Goal: Task Accomplishment & Management: Manage account settings

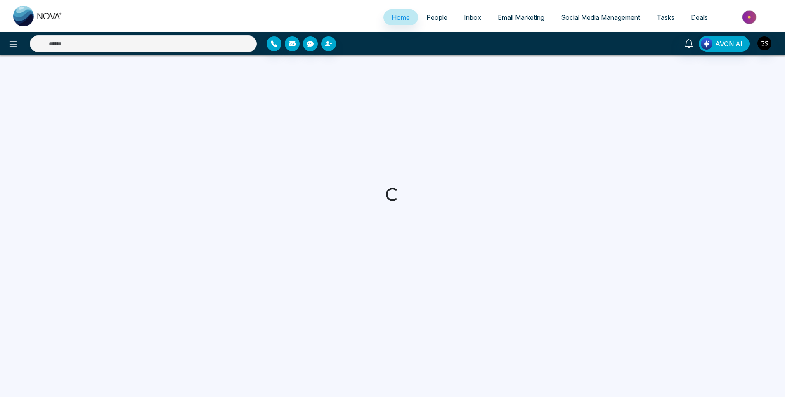
select select "*"
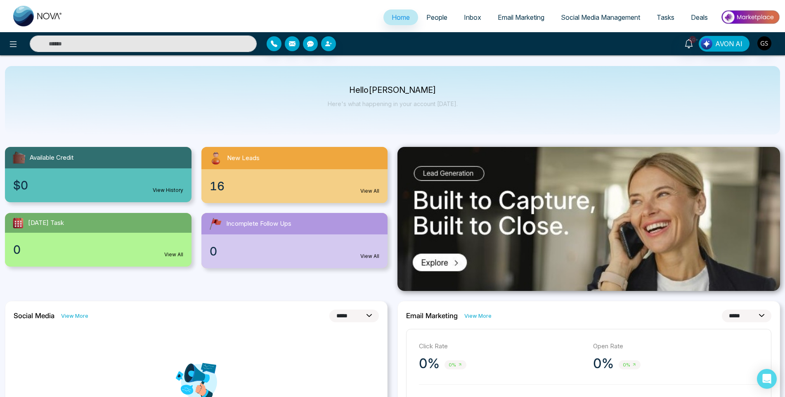
click at [443, 18] on span "People" at bounding box center [437, 17] width 21 height 8
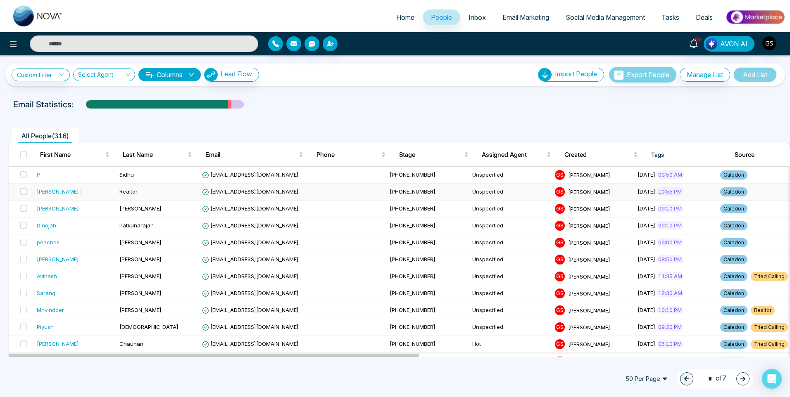
click at [69, 193] on div "[PERSON_NAME] |" at bounding box center [59, 191] width 45 height 8
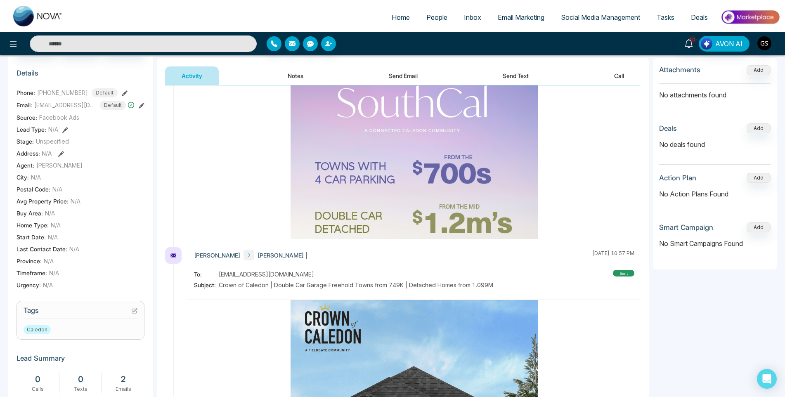
scroll to position [248, 0]
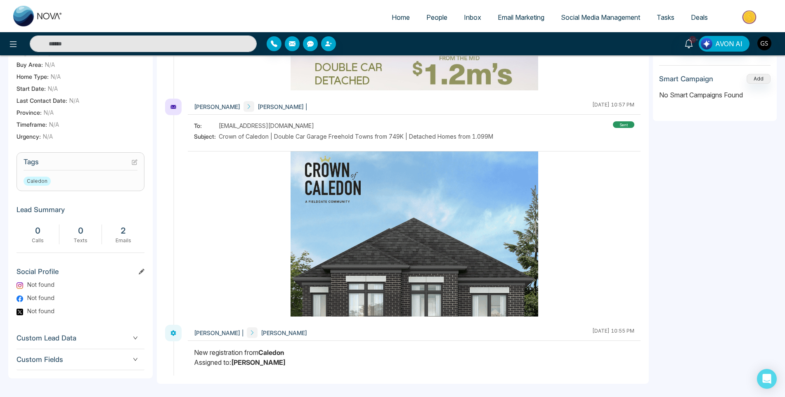
click at [135, 165] on icon at bounding box center [135, 162] width 6 height 6
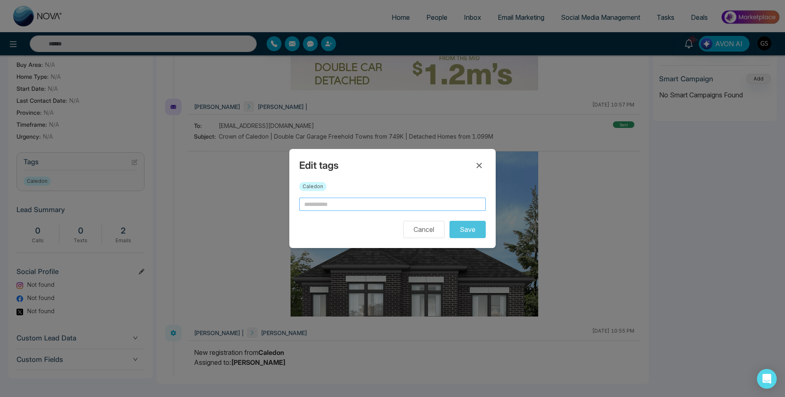
click at [365, 205] on input "text" at bounding box center [392, 204] width 187 height 13
type input "*"
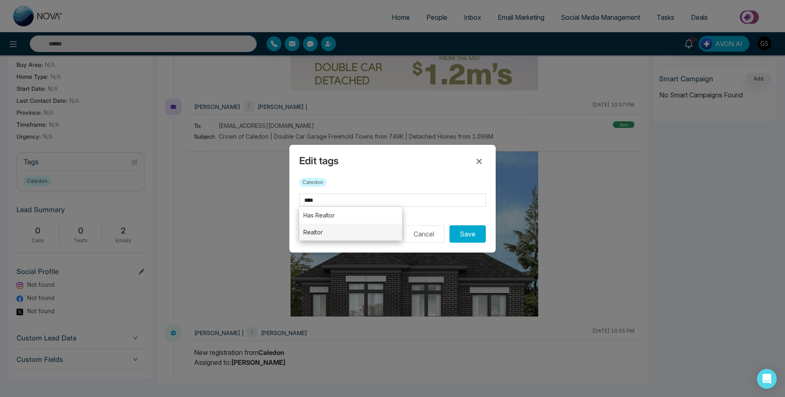
click at [366, 228] on li "Realtor" at bounding box center [350, 232] width 103 height 17
type input "*******"
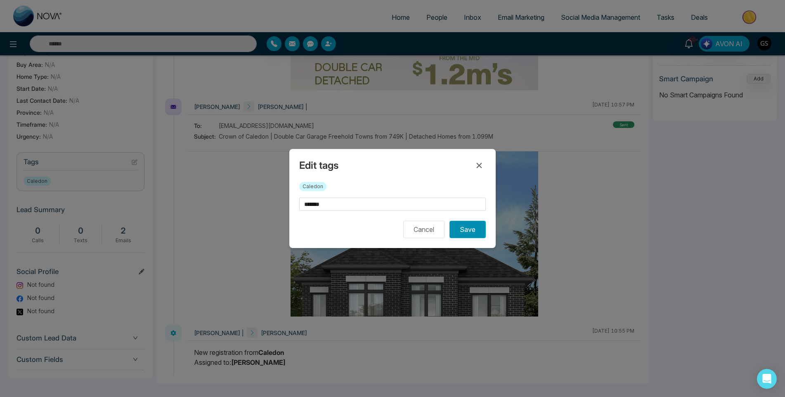
click at [465, 232] on button "Save" at bounding box center [468, 229] width 36 height 17
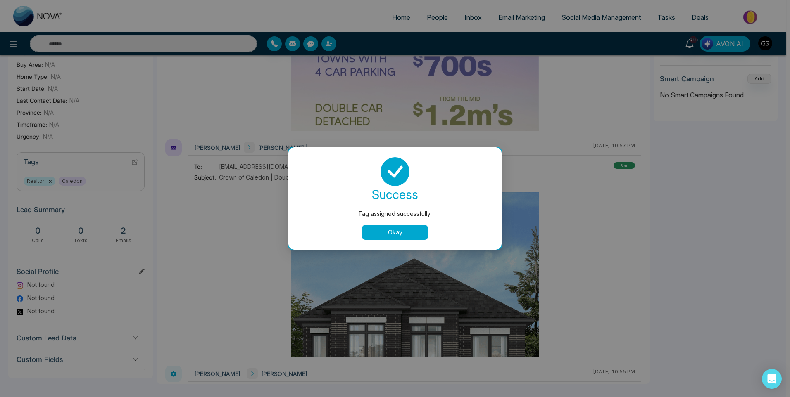
click at [560, 168] on div "Tag assigned successfully. success Tag assigned successfully. Okay" at bounding box center [395, 198] width 790 height 397
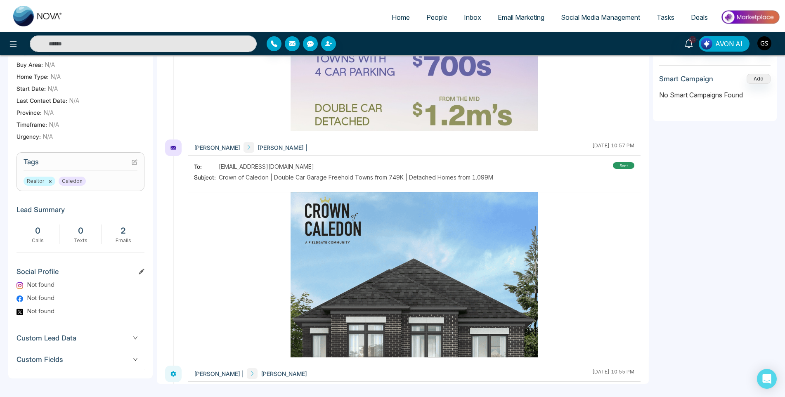
click at [439, 19] on span "People" at bounding box center [437, 17] width 21 height 8
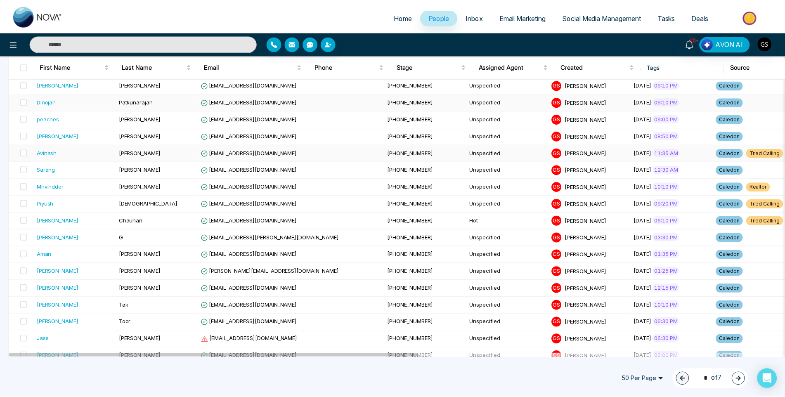
scroll to position [83, 0]
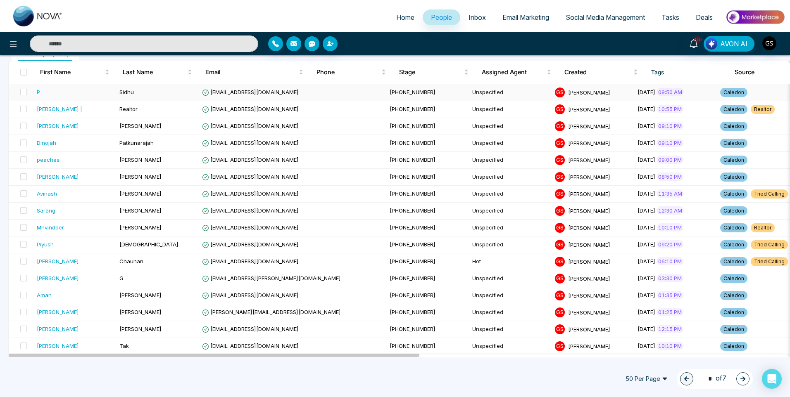
click at [300, 92] on td "[EMAIL_ADDRESS][DOMAIN_NAME]" at bounding box center [292, 92] width 187 height 17
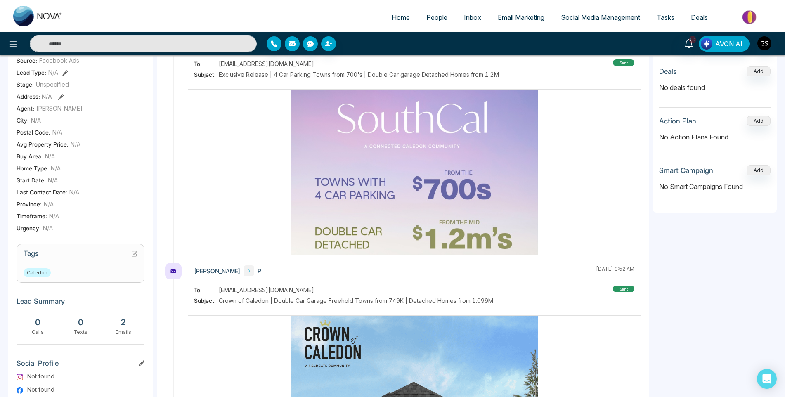
scroll to position [165, 0]
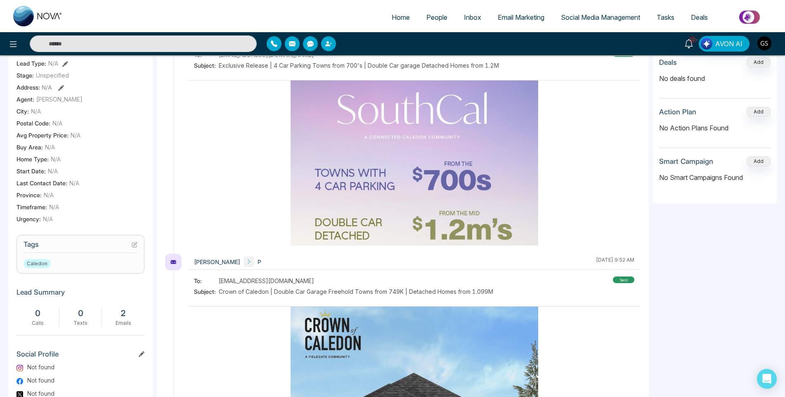
click at [132, 248] on icon at bounding box center [135, 245] width 6 height 6
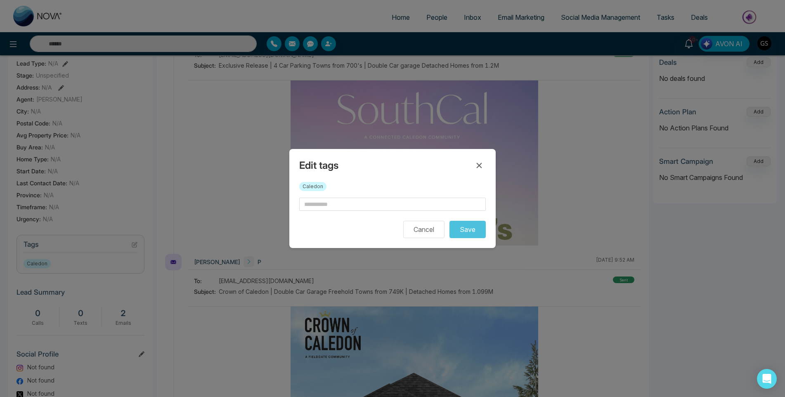
click at [372, 212] on form "Cancel Save" at bounding box center [392, 218] width 187 height 40
click at [370, 206] on input "text" at bounding box center [392, 204] width 187 height 13
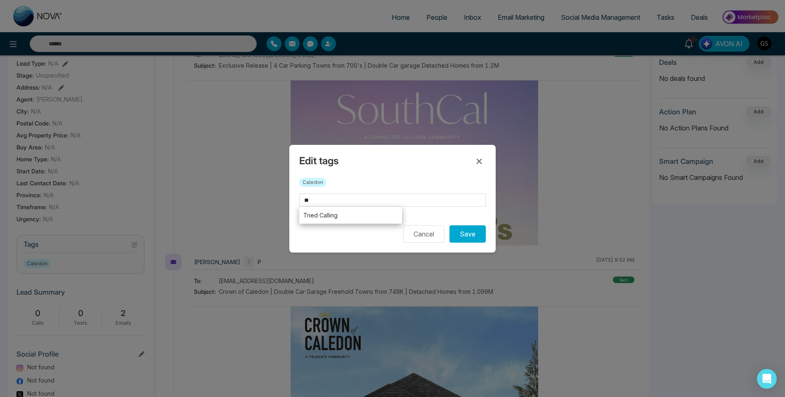
click at [361, 217] on li "Tried Calling" at bounding box center [350, 215] width 103 height 17
type input "**********"
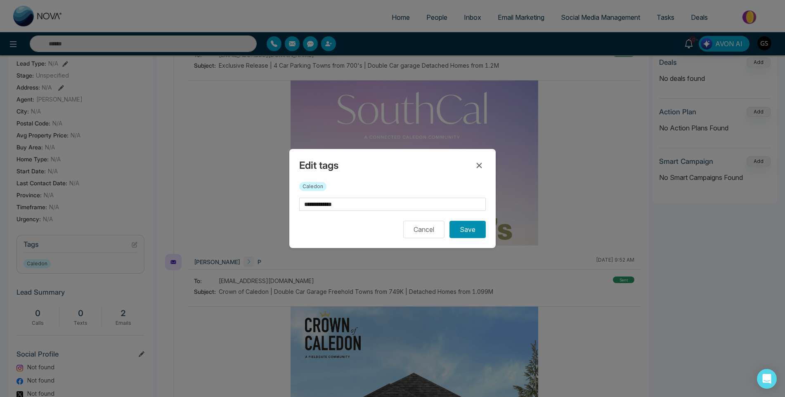
click at [456, 225] on button "Save" at bounding box center [468, 229] width 36 height 17
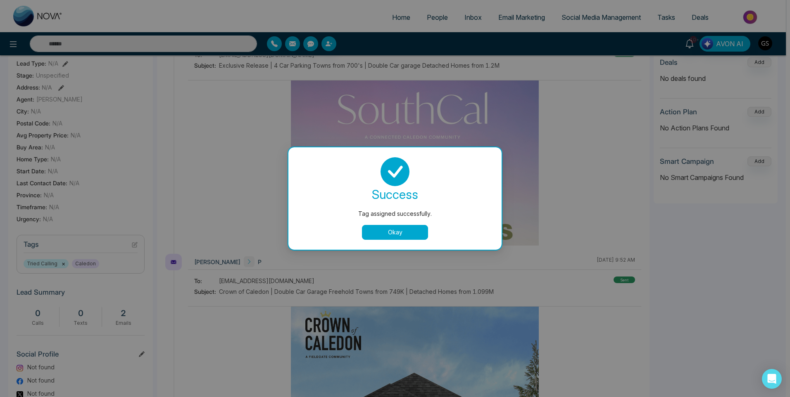
click at [398, 230] on button "Okay" at bounding box center [395, 232] width 66 height 15
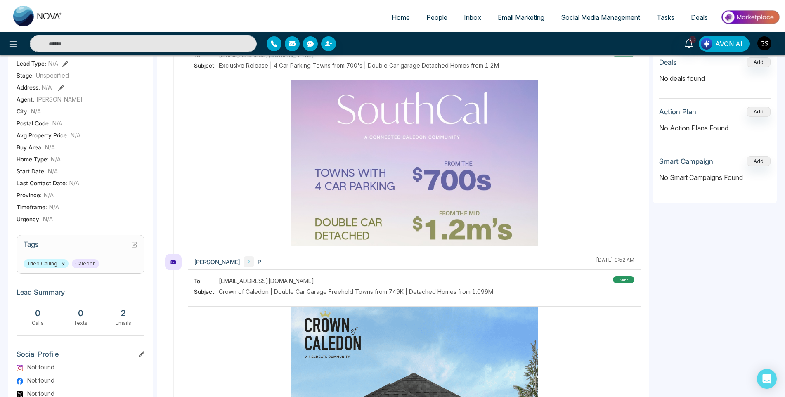
click at [433, 17] on span "People" at bounding box center [437, 17] width 21 height 8
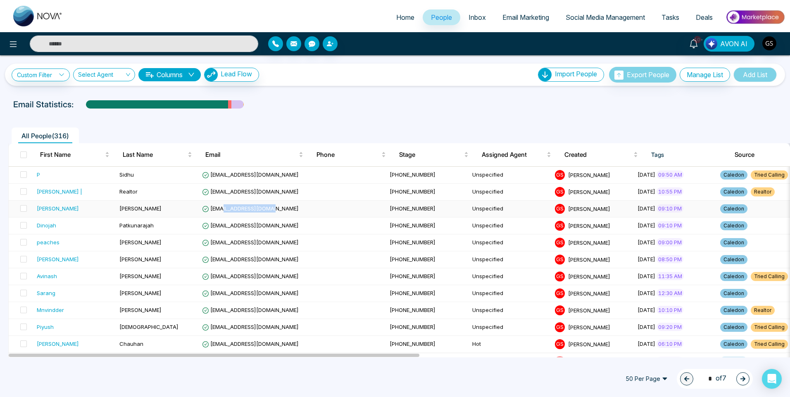
drag, startPoint x: 280, startPoint y: 208, endPoint x: 223, endPoint y: 210, distance: 57.0
click at [223, 210] on td "[EMAIL_ADDRESS][DOMAIN_NAME]" at bounding box center [292, 209] width 187 height 17
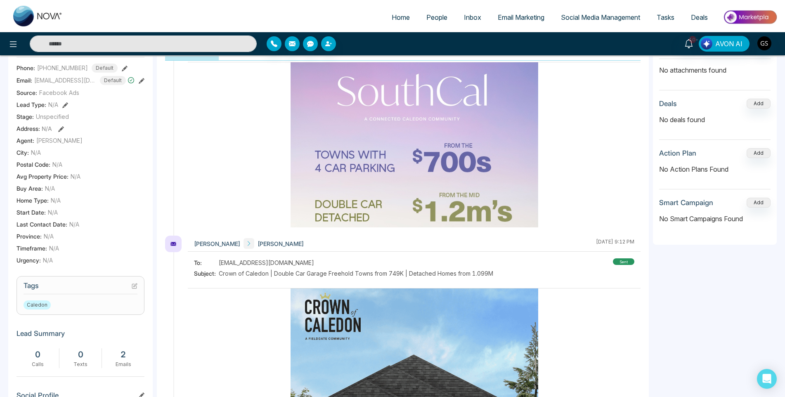
scroll to position [288, 0]
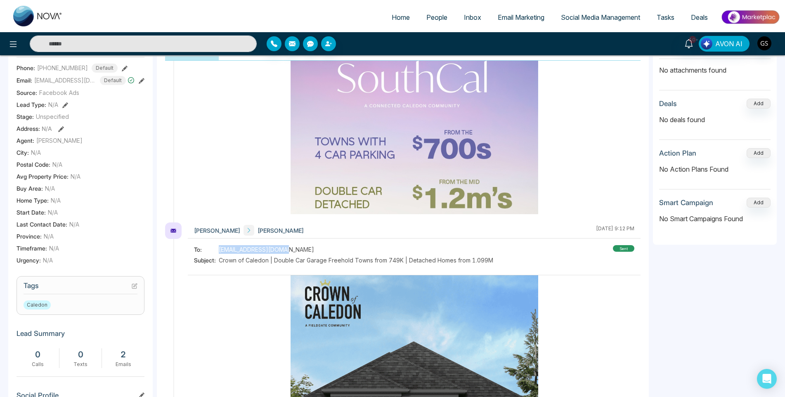
drag, startPoint x: 296, startPoint y: 249, endPoint x: 221, endPoint y: 251, distance: 75.2
click at [221, 251] on div "To: [EMAIL_ADDRESS][DOMAIN_NAME]" at bounding box center [343, 249] width 299 height 9
drag, startPoint x: 221, startPoint y: 251, endPoint x: 243, endPoint y: 249, distance: 22.8
copy span "[EMAIL_ADDRESS][DOMAIN_NAME]"
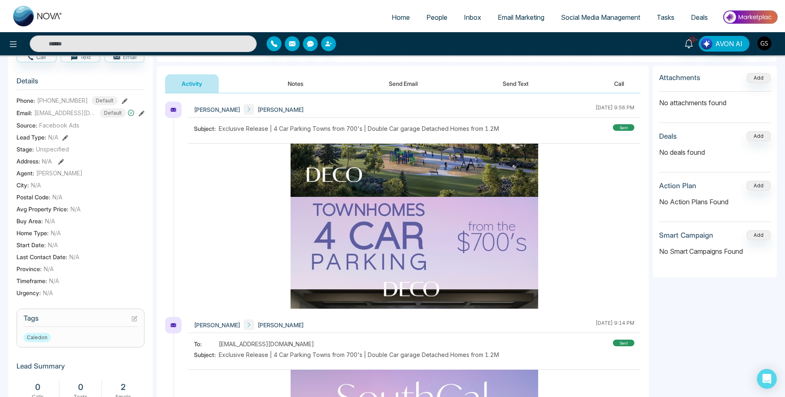
scroll to position [0, 0]
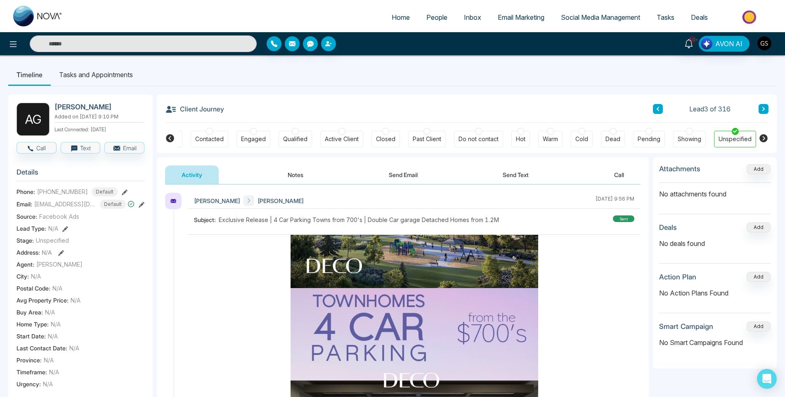
click at [294, 173] on button "Notes" at bounding box center [295, 175] width 49 height 19
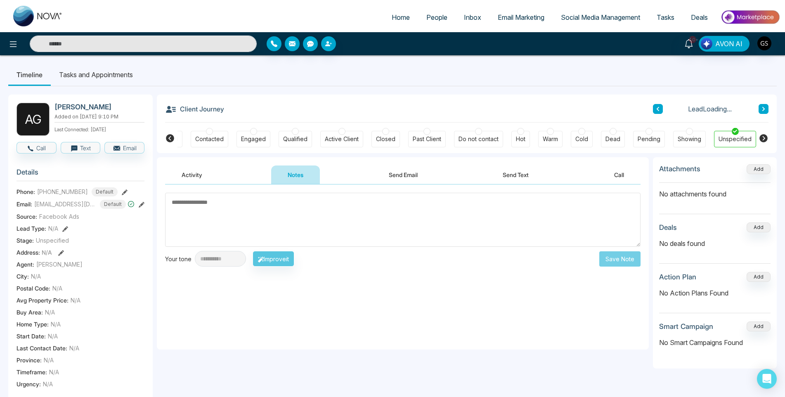
click at [262, 227] on textarea at bounding box center [403, 220] width 476 height 54
click at [202, 140] on div "Contacted" at bounding box center [209, 139] width 28 height 8
click at [205, 209] on textarea at bounding box center [403, 220] width 476 height 54
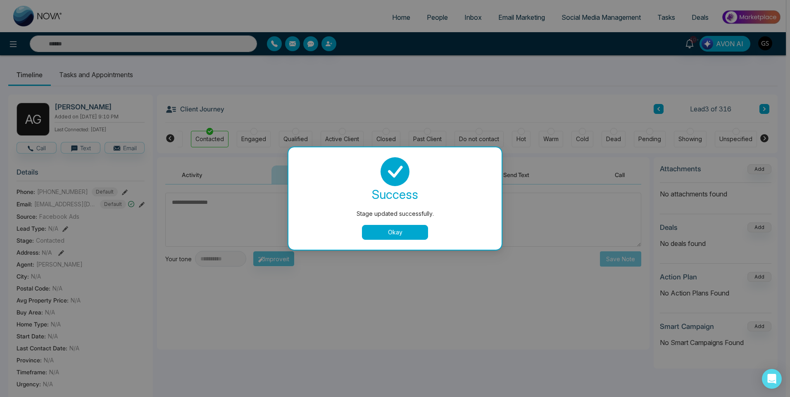
click at [400, 230] on button "Okay" at bounding box center [395, 232] width 66 height 15
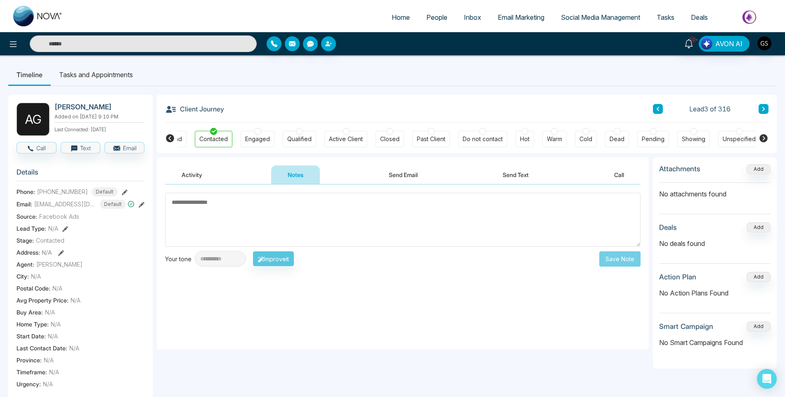
click at [444, 21] on span "People" at bounding box center [437, 17] width 21 height 8
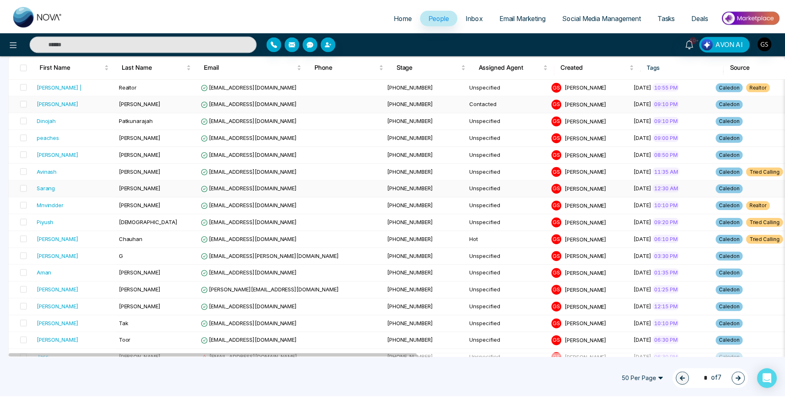
scroll to position [124, 0]
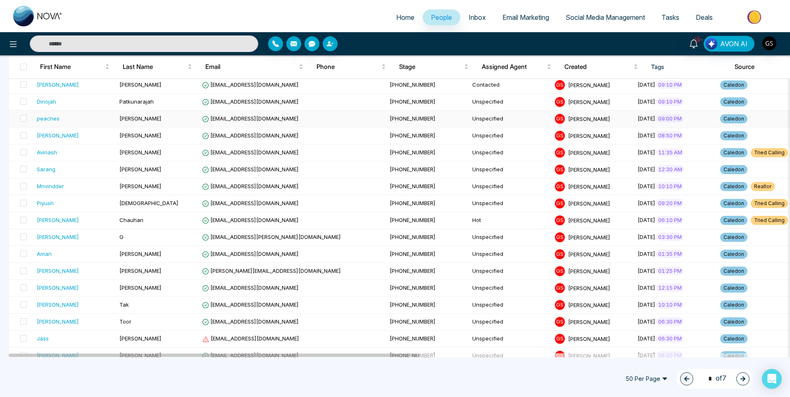
click at [143, 119] on td "[PERSON_NAME]" at bounding box center [157, 119] width 83 height 17
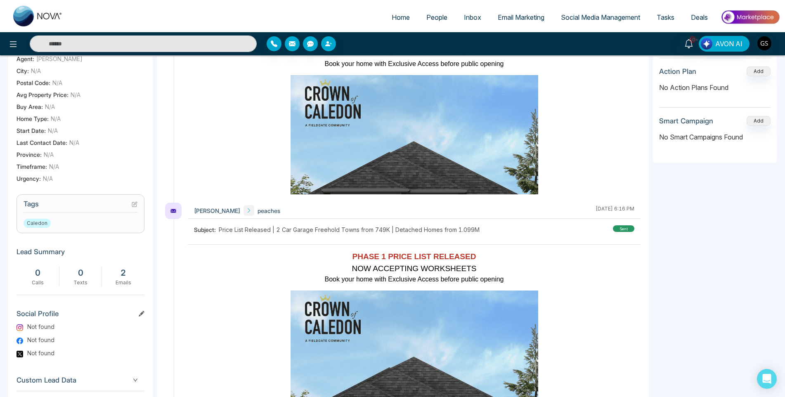
scroll to position [206, 0]
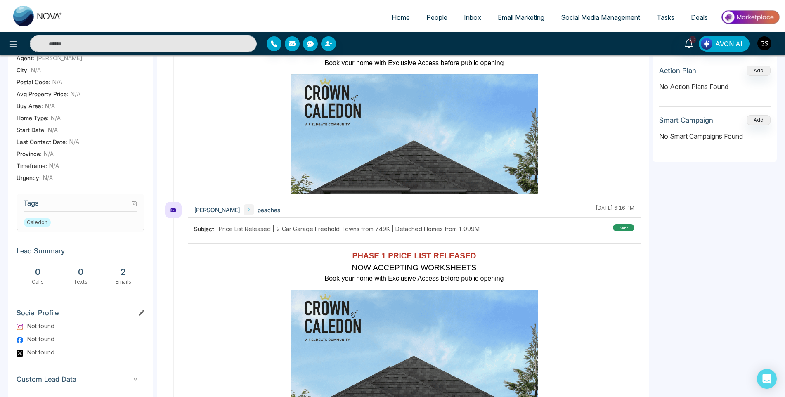
click at [134, 205] on button at bounding box center [135, 203] width 6 height 7
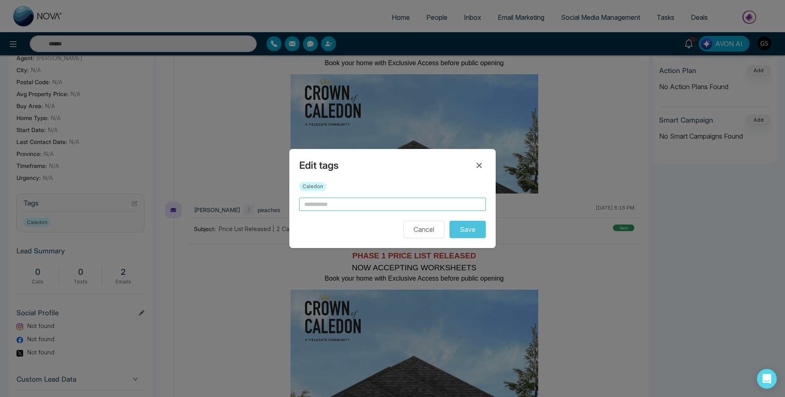
click at [356, 198] on input "text" at bounding box center [392, 204] width 187 height 13
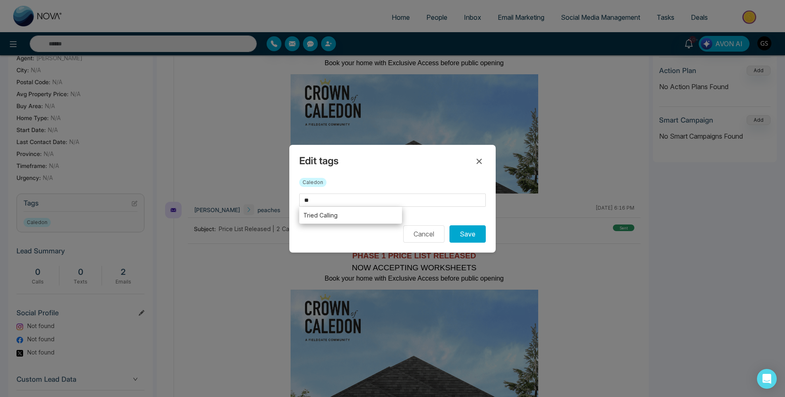
click at [346, 213] on li "Tried Calling" at bounding box center [350, 215] width 103 height 17
type input "**********"
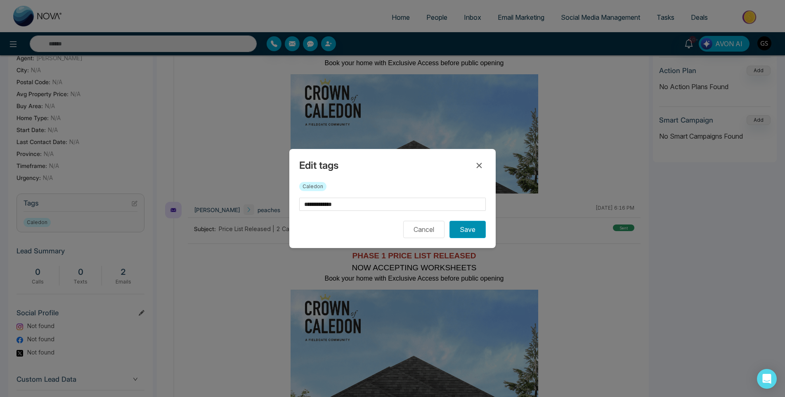
click at [482, 233] on button "Save" at bounding box center [468, 229] width 36 height 17
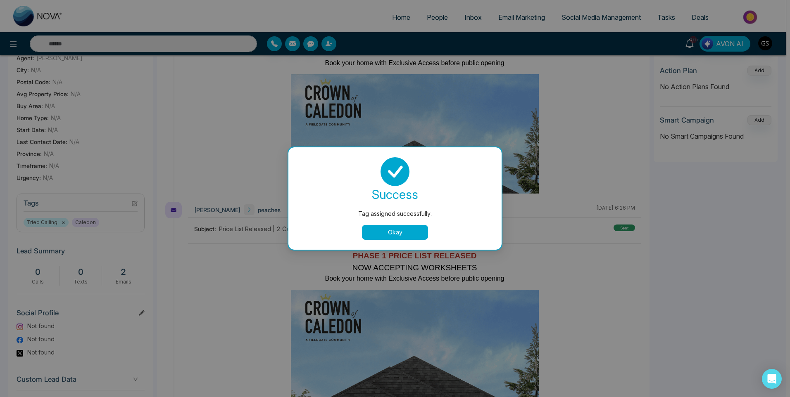
click at [437, 62] on div "Tag assigned successfully. success Tag assigned successfully. Okay" at bounding box center [395, 198] width 790 height 397
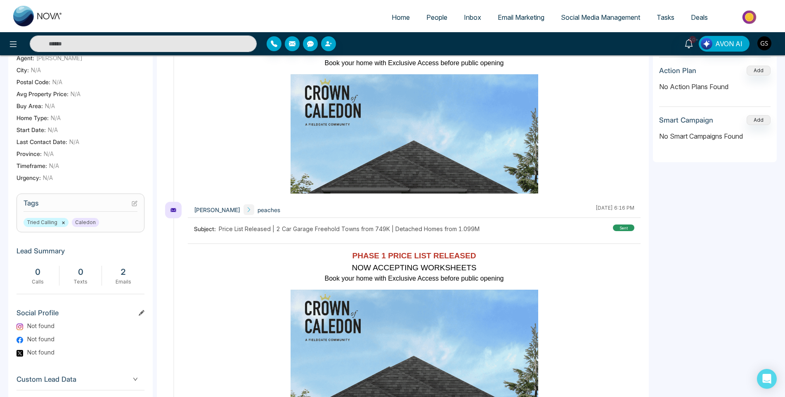
click at [438, 21] on link "People" at bounding box center [437, 17] width 38 height 16
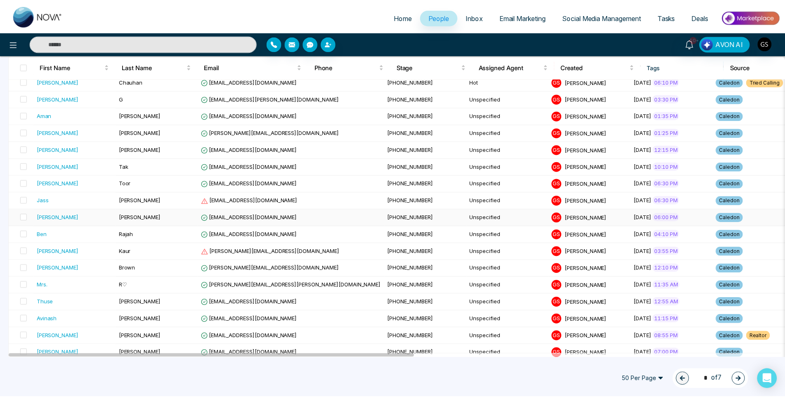
scroll to position [248, 0]
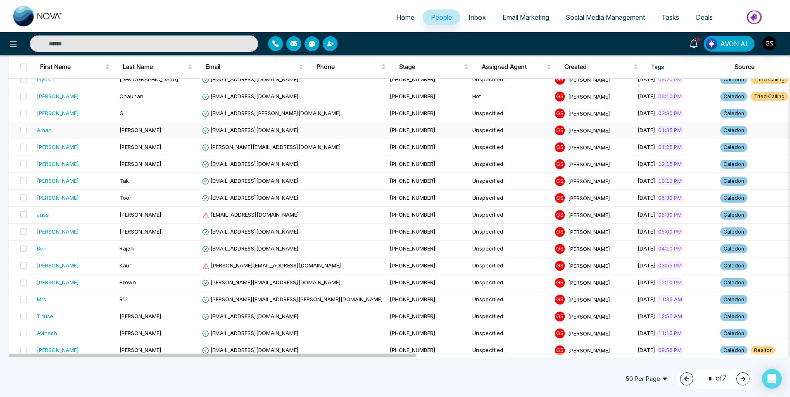
click at [264, 127] on span "[EMAIL_ADDRESS][DOMAIN_NAME]" at bounding box center [250, 130] width 97 height 7
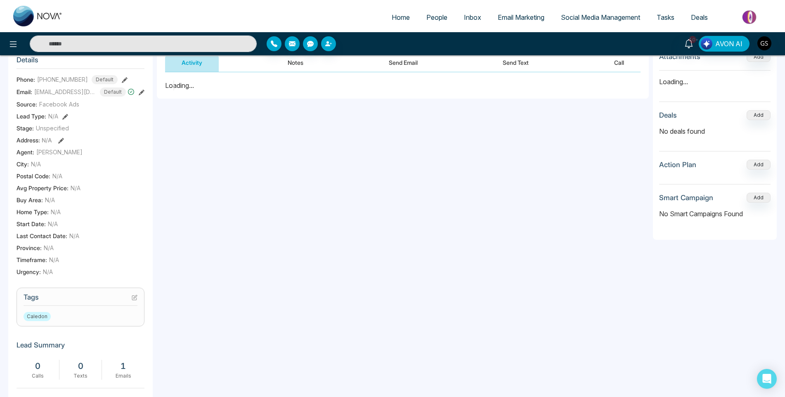
scroll to position [124, 0]
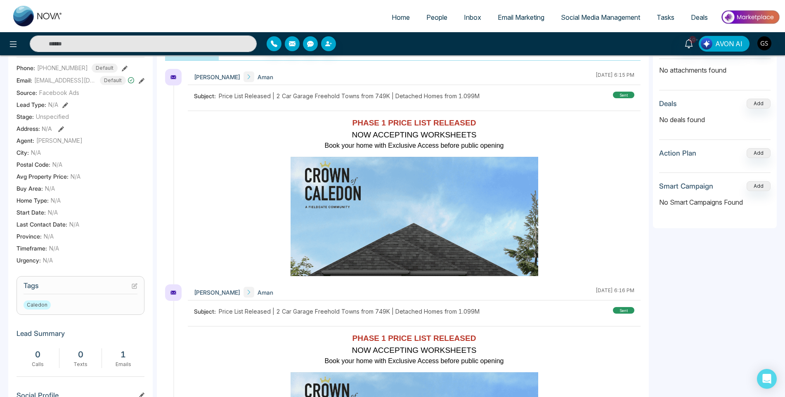
click at [135, 289] on icon at bounding box center [135, 286] width 6 height 6
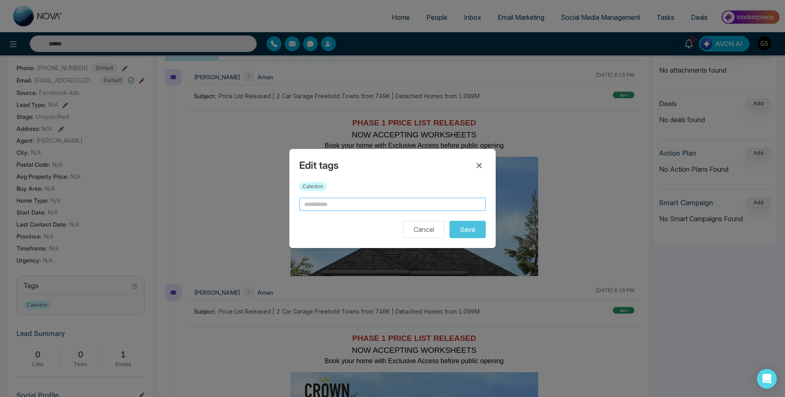
scroll to position [0, 32]
click at [326, 207] on input "text" at bounding box center [392, 204] width 187 height 13
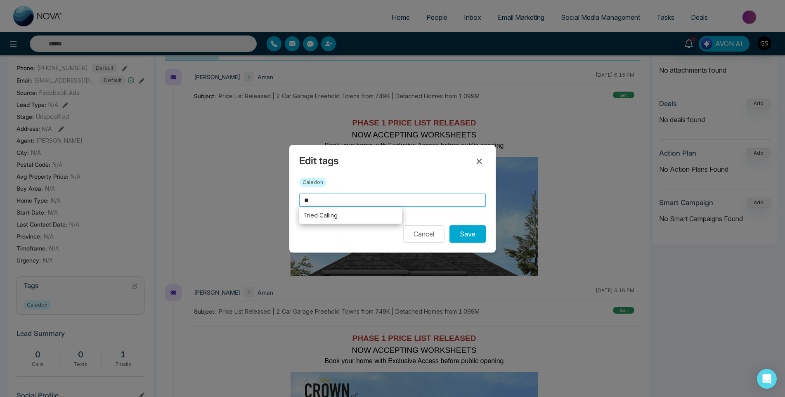
click at [321, 218] on li "Tried Calling" at bounding box center [350, 215] width 103 height 17
type input "**********"
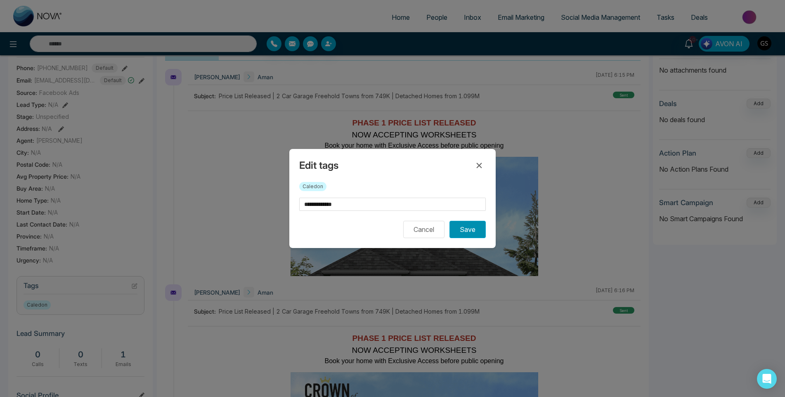
click at [469, 228] on button "Save" at bounding box center [468, 229] width 36 height 17
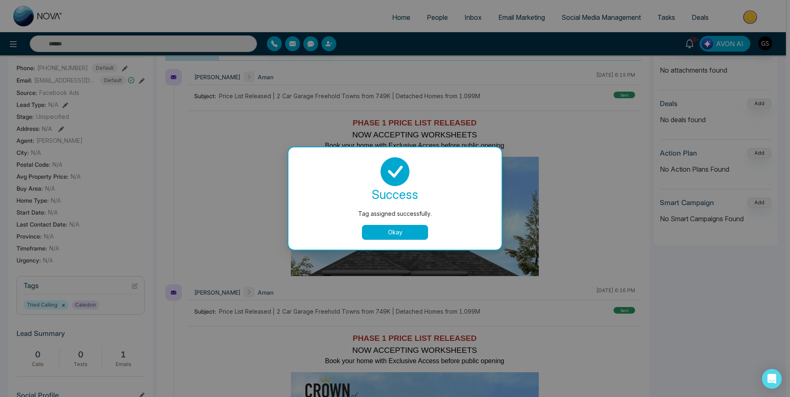
click at [422, 28] on div "Tag assigned successfully. success Tag assigned successfully. Okay" at bounding box center [395, 198] width 790 height 397
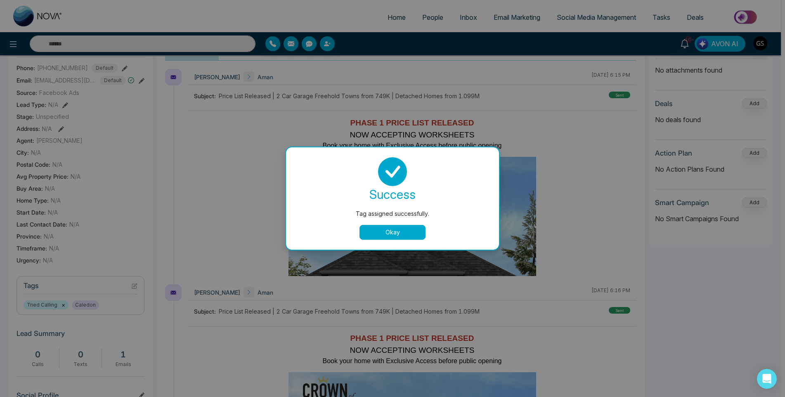
scroll to position [0, 28]
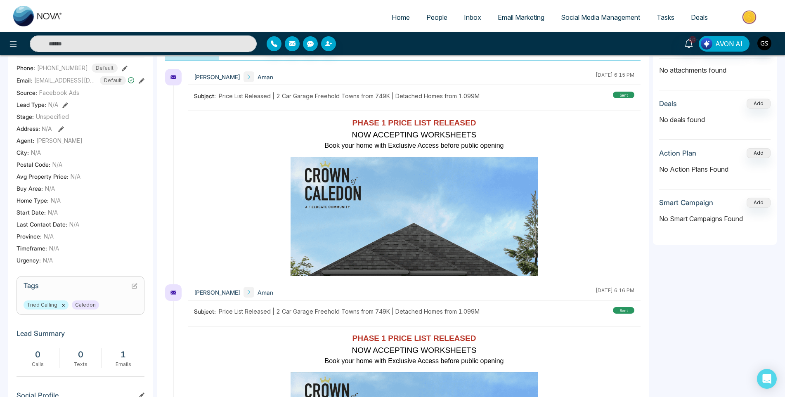
click at [433, 17] on span "People" at bounding box center [437, 17] width 21 height 8
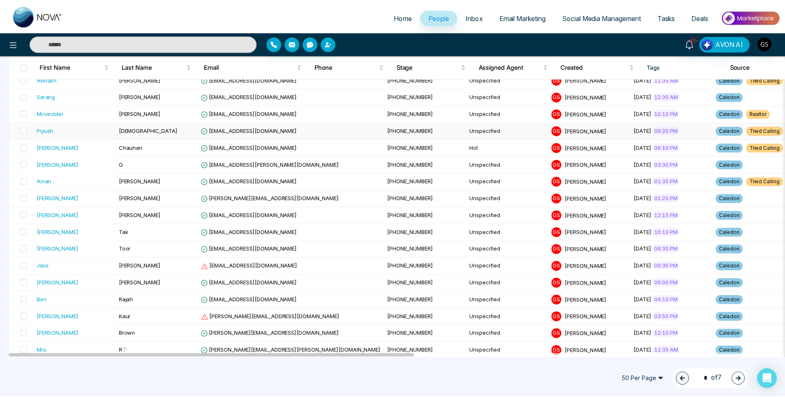
scroll to position [206, 0]
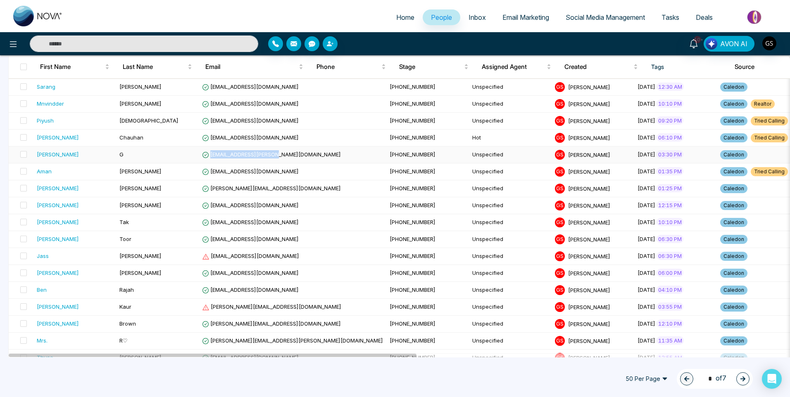
drag, startPoint x: 274, startPoint y: 154, endPoint x: 211, endPoint y: 155, distance: 63.2
click at [211, 155] on td "[EMAIL_ADDRESS][PERSON_NAME][DOMAIN_NAME]" at bounding box center [292, 155] width 187 height 17
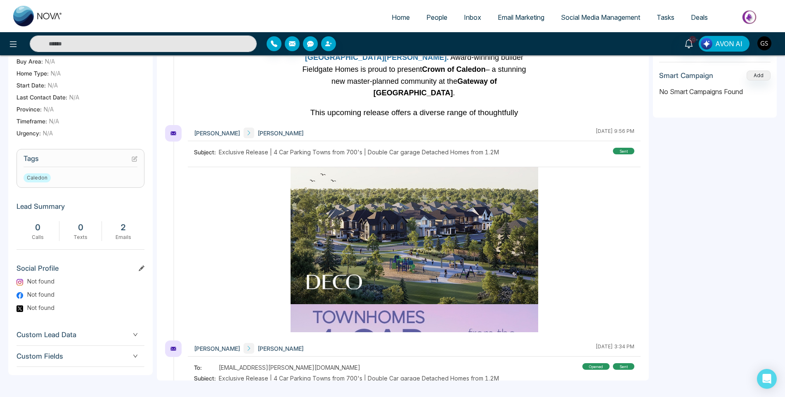
scroll to position [165, 0]
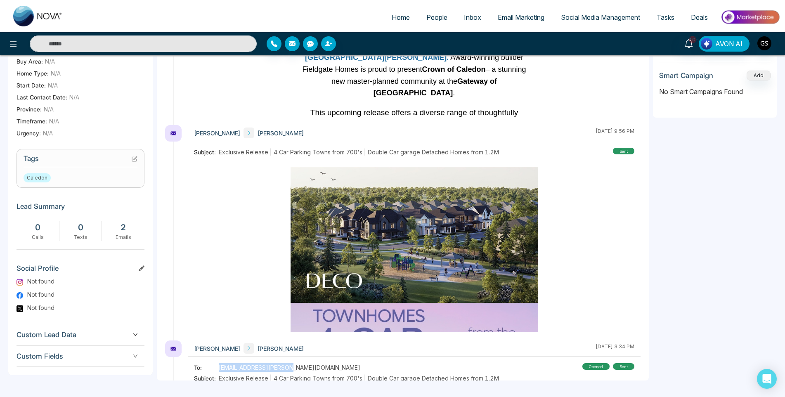
drag, startPoint x: 286, startPoint y: 368, endPoint x: 220, endPoint y: 362, distance: 66.4
copy span "[EMAIL_ADDRESS][PERSON_NAME][DOMAIN_NAME]"
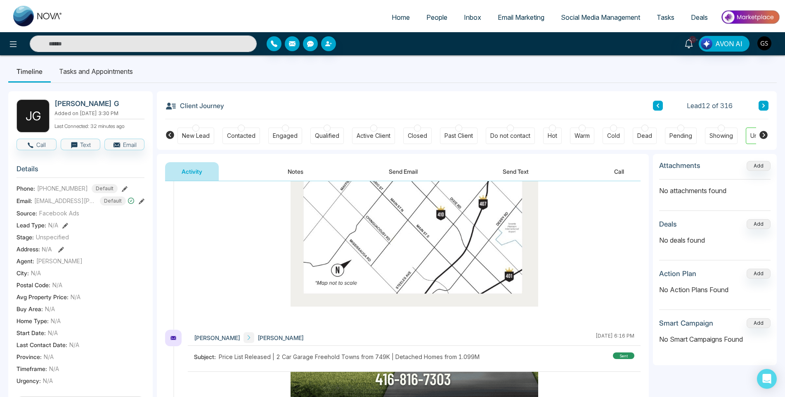
scroll to position [0, 0]
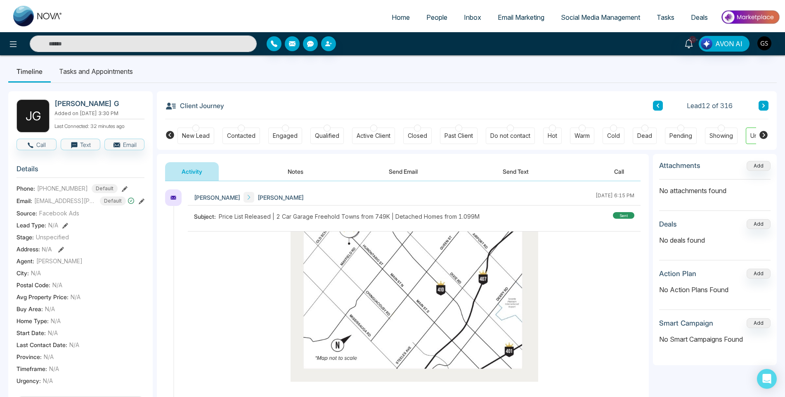
click at [290, 169] on button "Notes" at bounding box center [295, 171] width 49 height 19
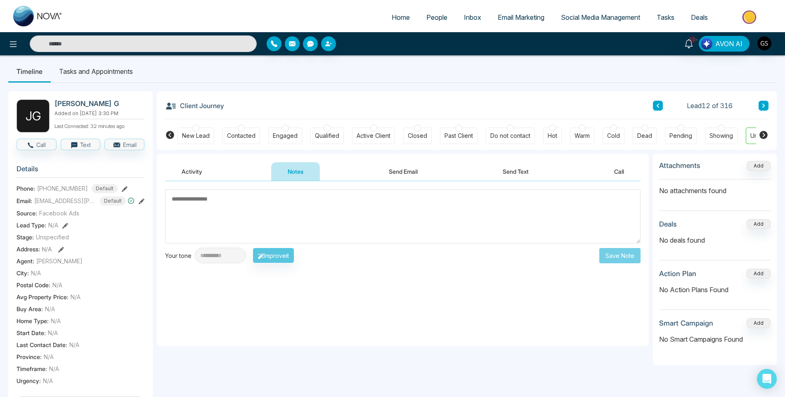
click at [246, 136] on div "Contacted" at bounding box center [241, 136] width 28 height 8
click at [446, 11] on link "People" at bounding box center [437, 17] width 38 height 16
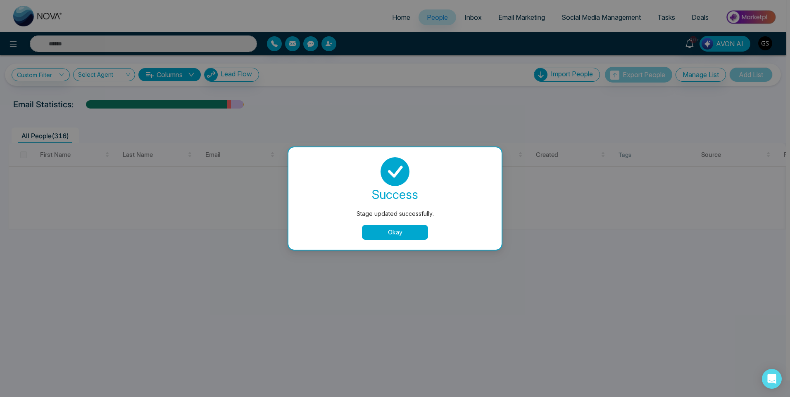
click at [392, 223] on div "success Stage updated successfully. Okay" at bounding box center [394, 198] width 193 height 83
click at [389, 230] on div at bounding box center [396, 186] width 777 height 86
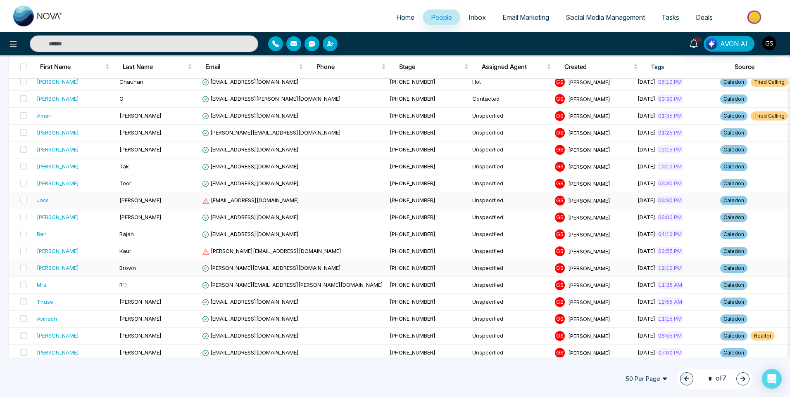
scroll to position [248, 0]
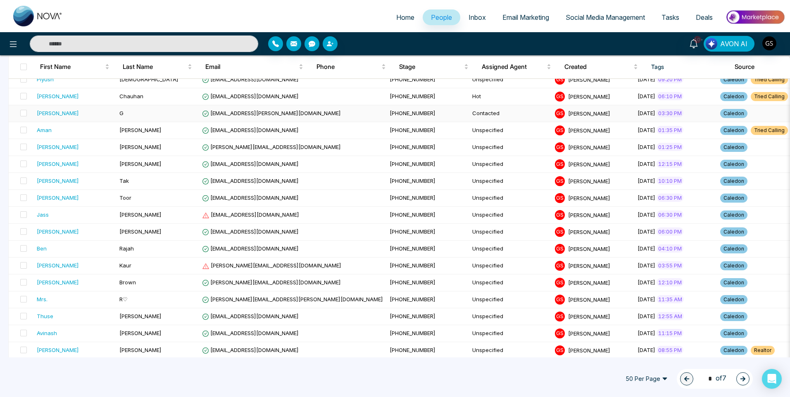
click at [149, 113] on td "G" at bounding box center [157, 113] width 83 height 17
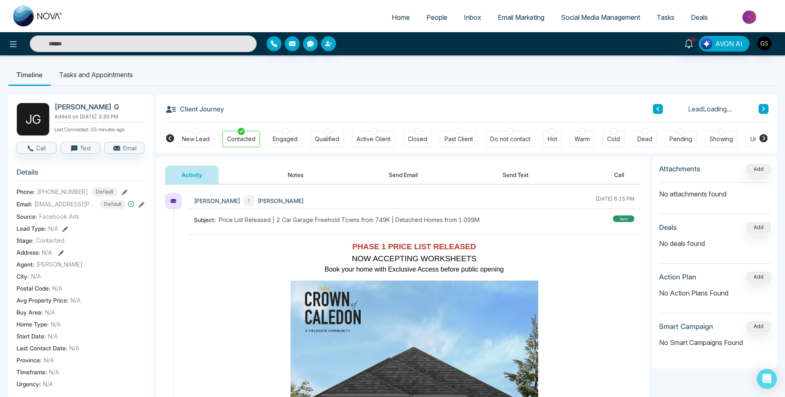
click at [427, 16] on span "People" at bounding box center [437, 17] width 21 height 8
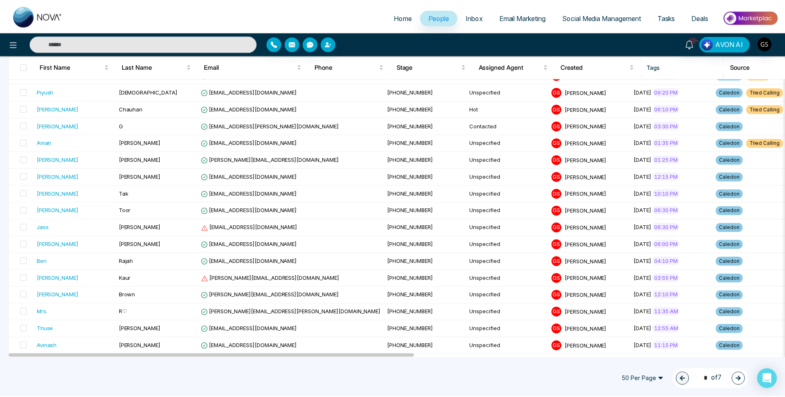
scroll to position [289, 0]
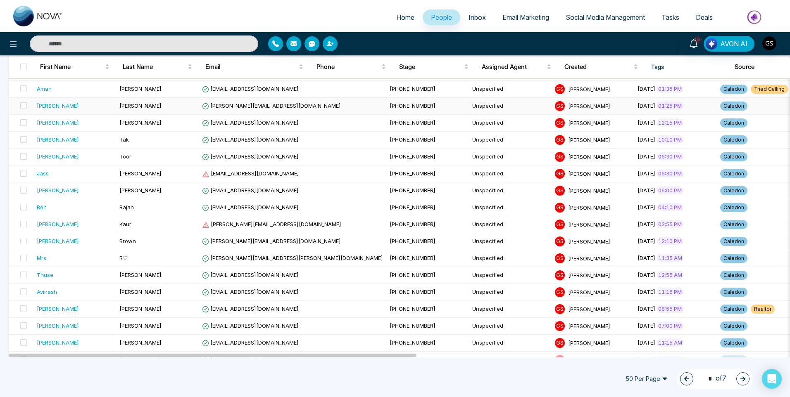
click at [386, 108] on td "[PHONE_NUMBER]" at bounding box center [427, 106] width 83 height 17
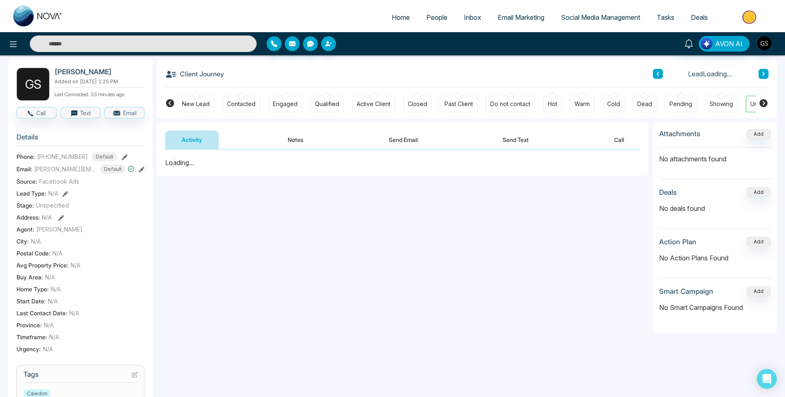
scroll to position [165, 0]
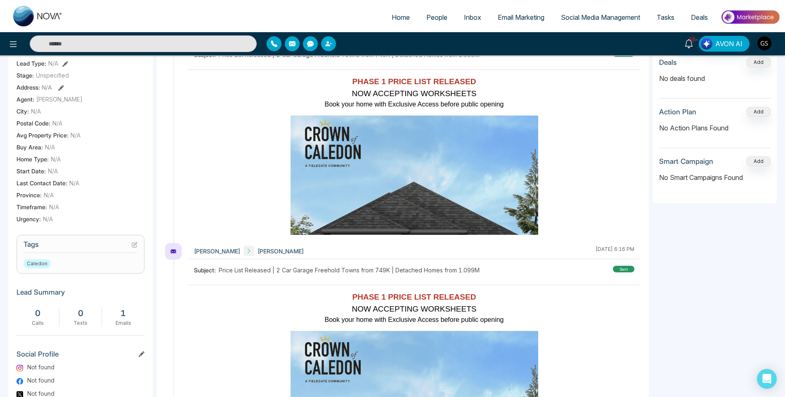
click at [133, 248] on icon at bounding box center [135, 245] width 6 height 6
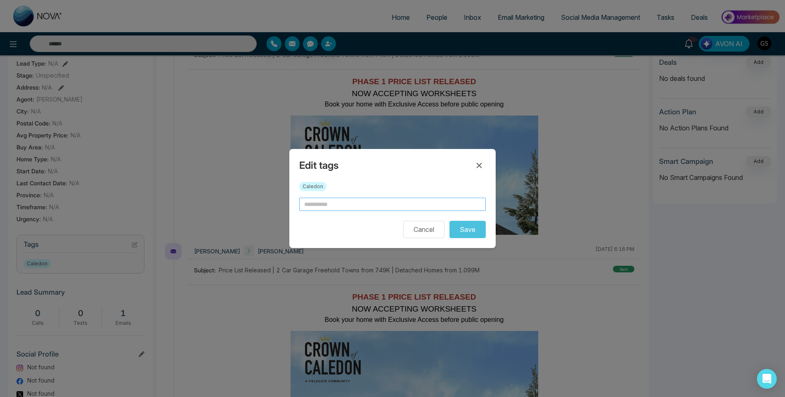
click at [365, 204] on input "text" at bounding box center [392, 204] width 187 height 13
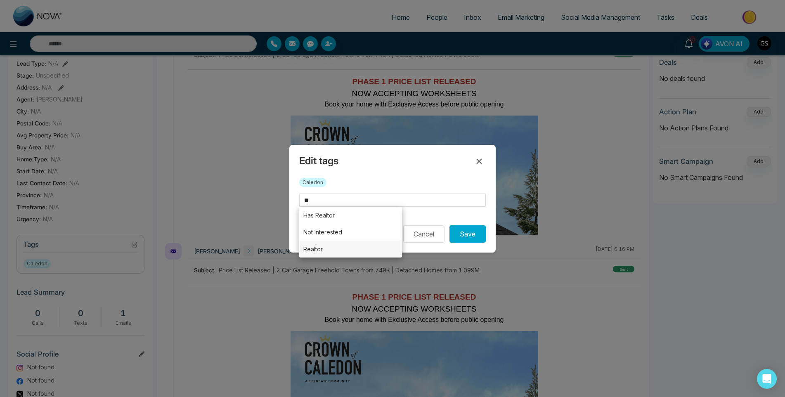
click at [348, 244] on li "Realtor" at bounding box center [350, 249] width 103 height 17
type input "*******"
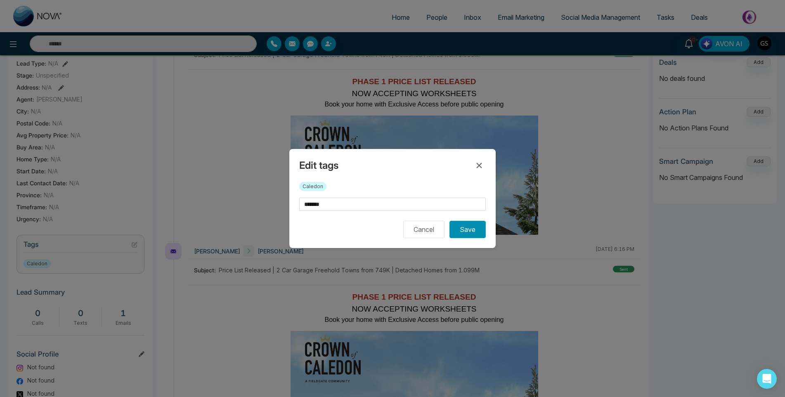
click at [464, 232] on button "Save" at bounding box center [468, 229] width 36 height 17
click at [432, 16] on div "Edit tags Realtor × Caledon ******* Cancel Saving..." at bounding box center [392, 198] width 785 height 397
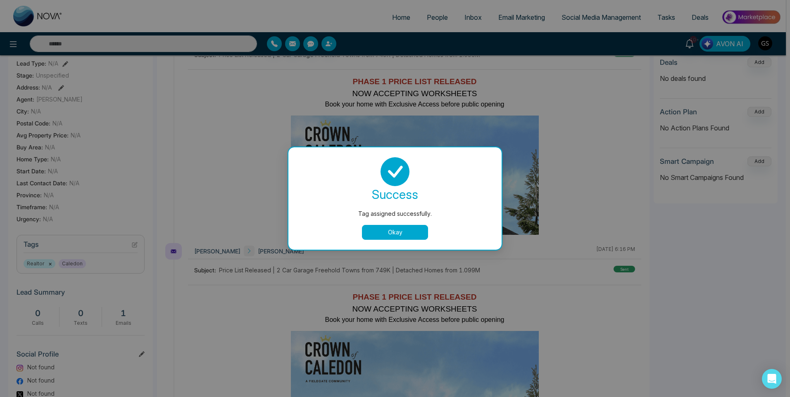
click at [432, 16] on div "Tag assigned successfully. success Tag assigned successfully. Okay" at bounding box center [395, 198] width 790 height 397
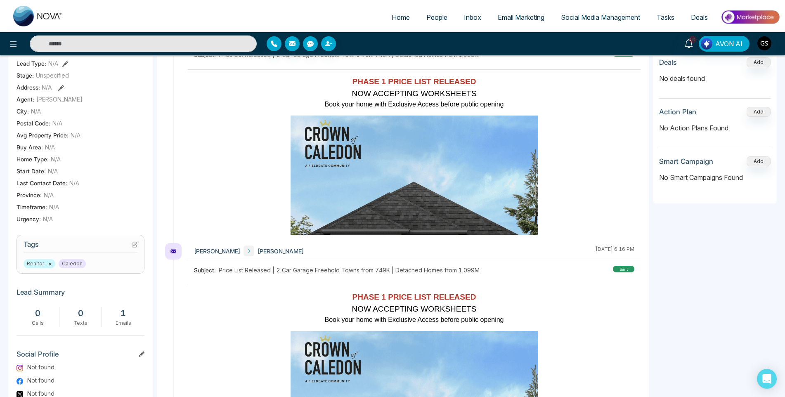
click at [432, 16] on span "People" at bounding box center [437, 17] width 21 height 8
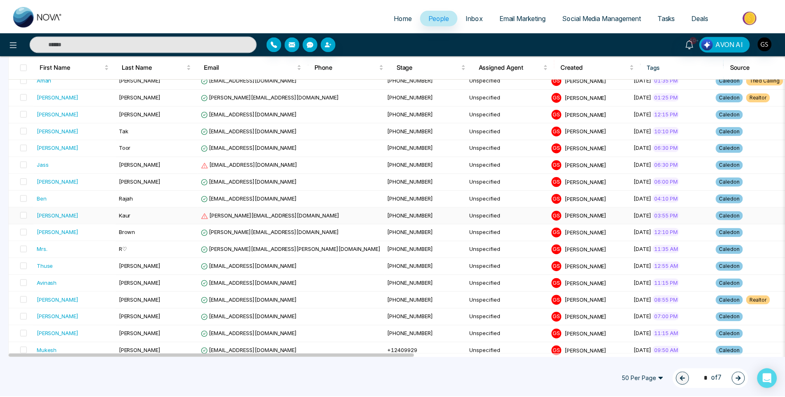
scroll to position [248, 0]
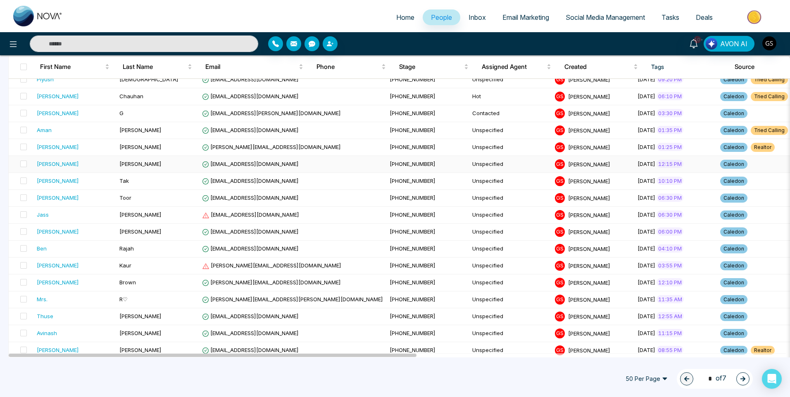
click at [237, 163] on span "[EMAIL_ADDRESS][DOMAIN_NAME]" at bounding box center [250, 164] width 97 height 7
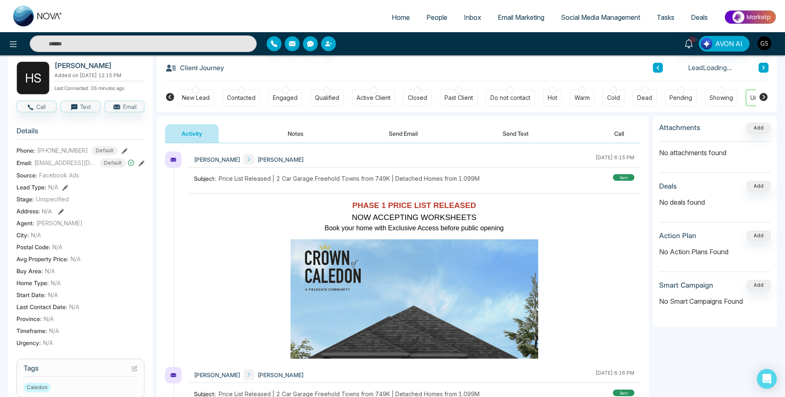
scroll to position [206, 0]
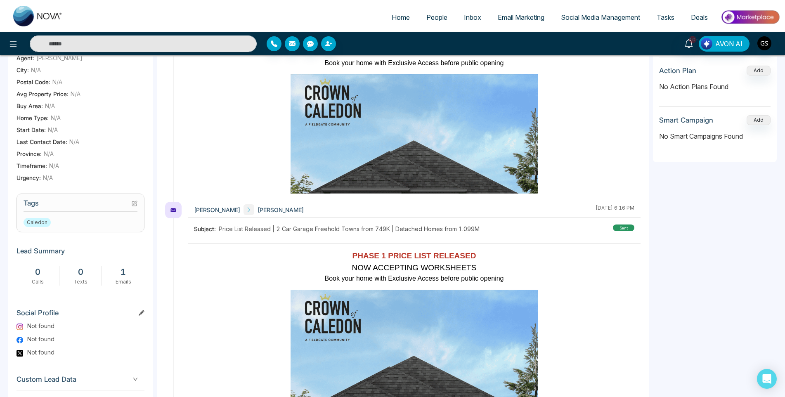
click at [135, 206] on icon at bounding box center [135, 204] width 6 height 6
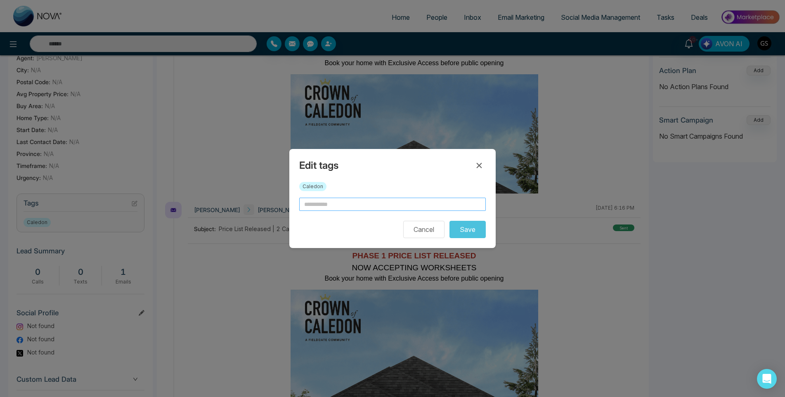
click at [369, 210] on input "text" at bounding box center [392, 204] width 187 height 13
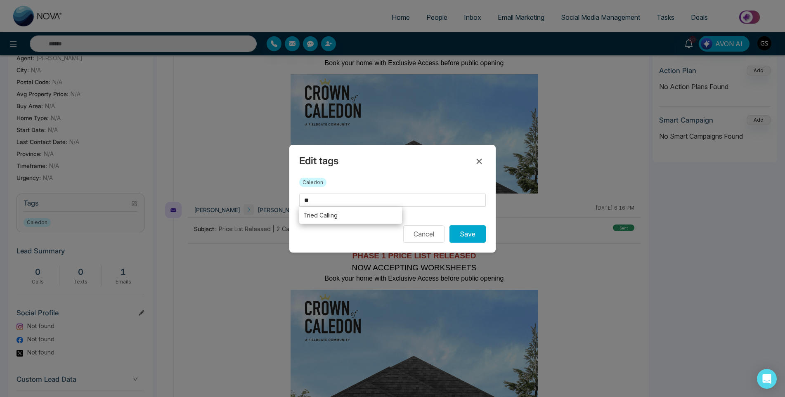
click at [354, 217] on li "Tried Calling" at bounding box center [350, 215] width 103 height 17
type input "**********"
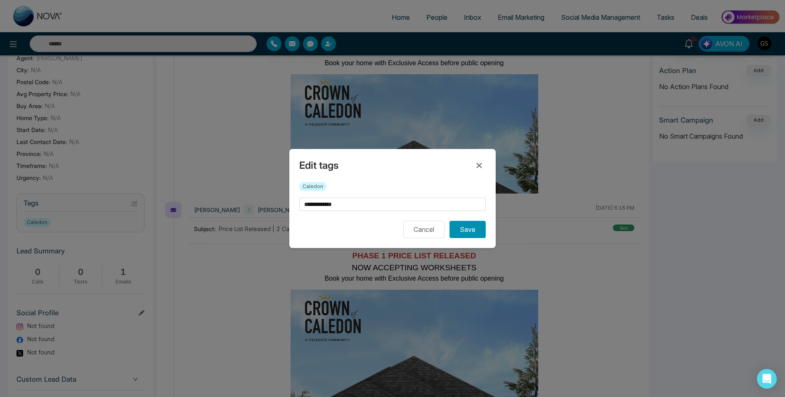
click at [462, 225] on button "Save" at bounding box center [468, 229] width 36 height 17
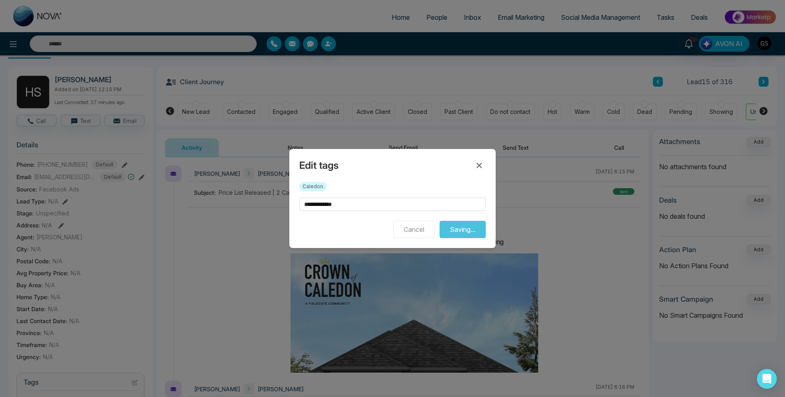
scroll to position [0, 0]
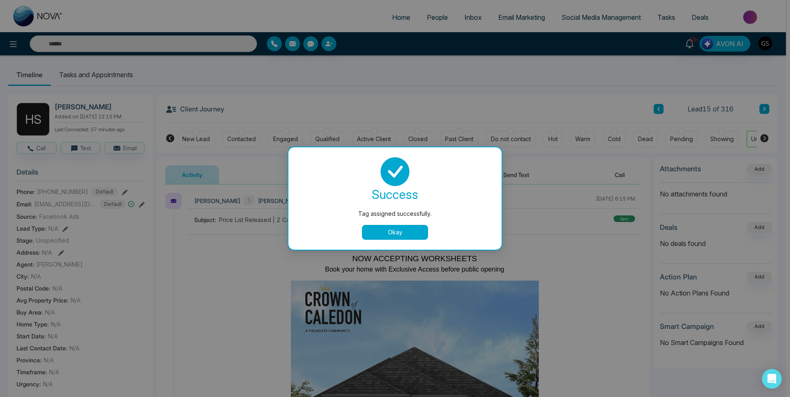
click at [372, 231] on button "Okay" at bounding box center [395, 232] width 66 height 15
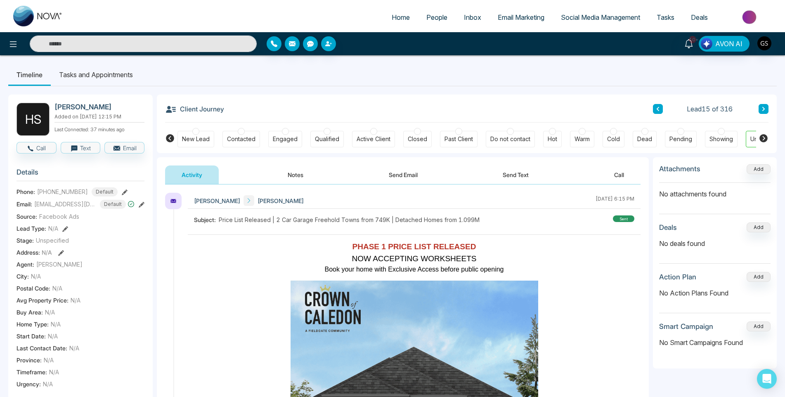
click at [761, 108] on button at bounding box center [764, 109] width 10 height 10
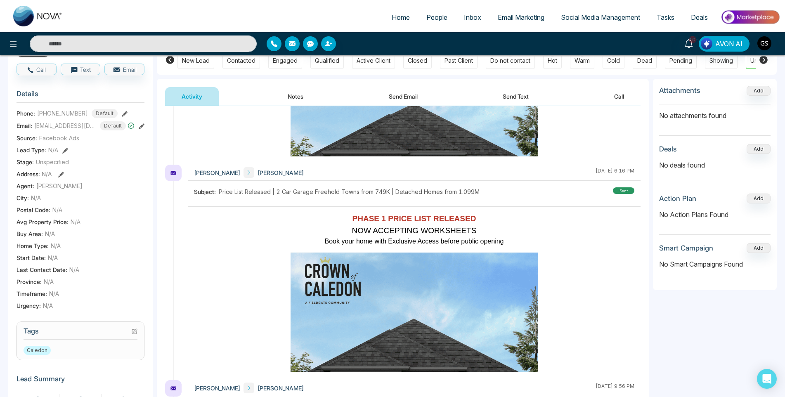
scroll to position [165, 0]
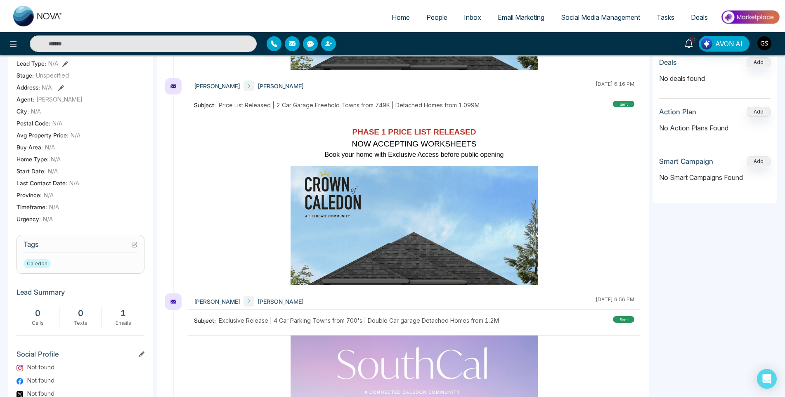
click at [133, 247] on icon at bounding box center [135, 245] width 6 height 6
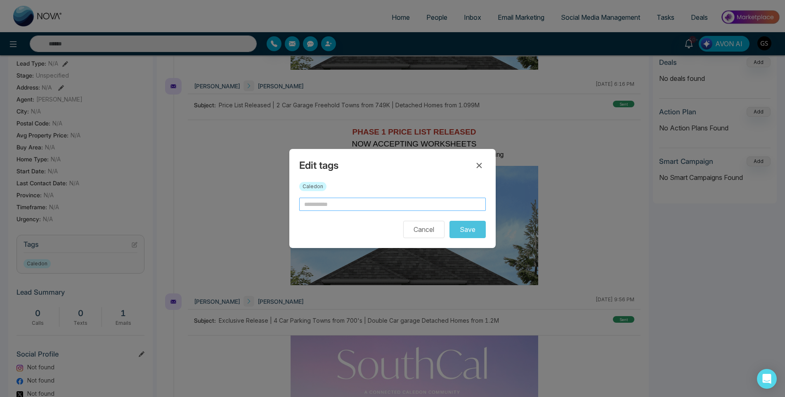
click at [351, 202] on input "text" at bounding box center [392, 204] width 187 height 13
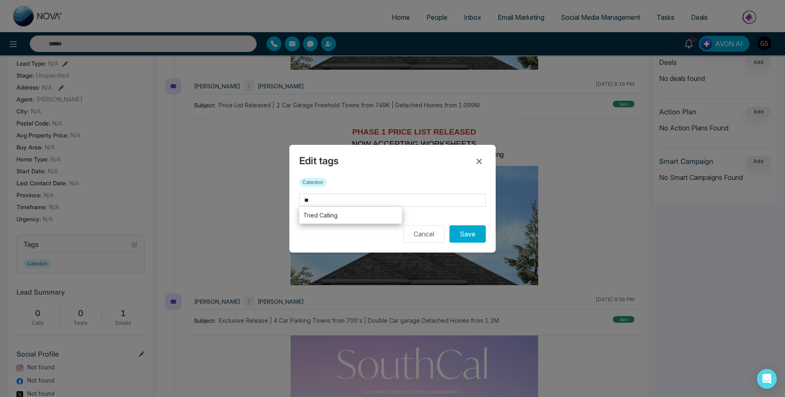
click at [348, 213] on li "Tried Calling" at bounding box center [350, 215] width 103 height 17
type input "**********"
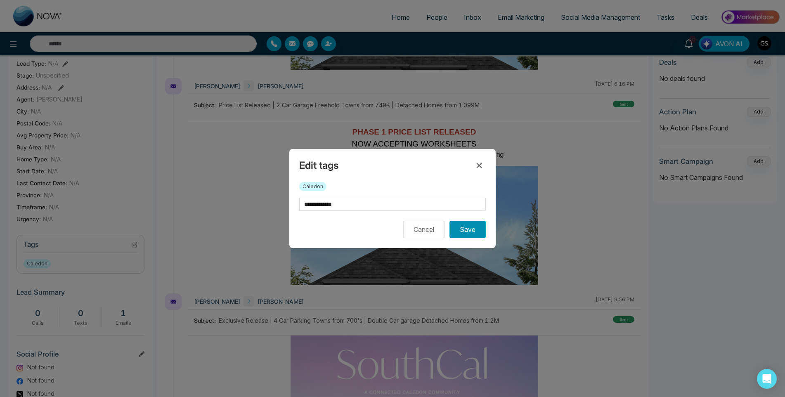
click at [477, 228] on button "Save" at bounding box center [468, 229] width 36 height 17
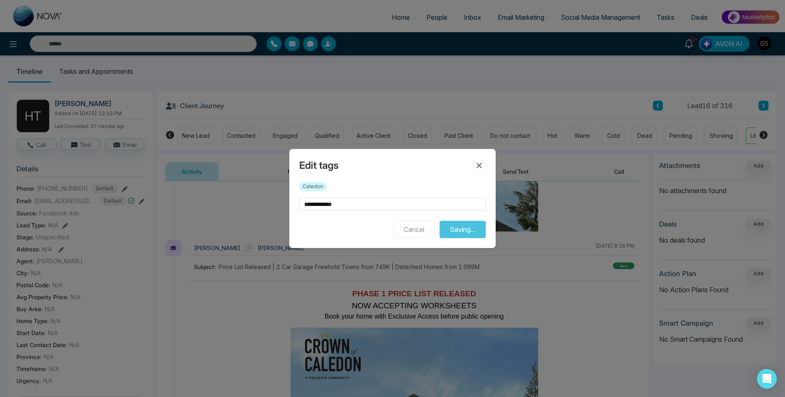
scroll to position [0, 0]
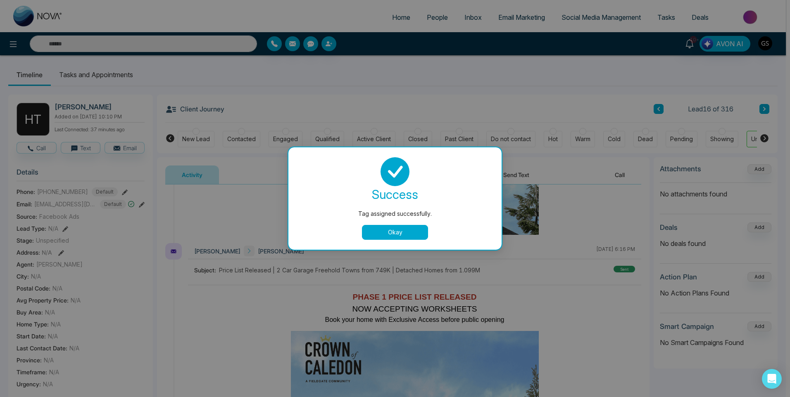
click at [763, 113] on div "Tag assigned successfully. success Tag assigned successfully. Okay" at bounding box center [395, 198] width 790 height 397
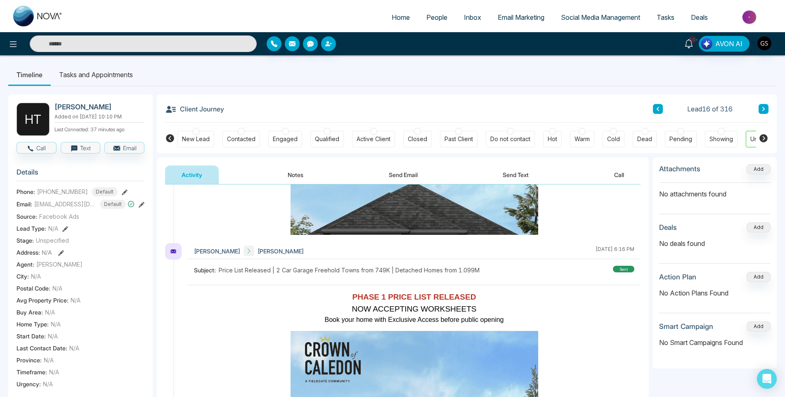
click at [766, 109] on icon at bounding box center [764, 109] width 4 height 5
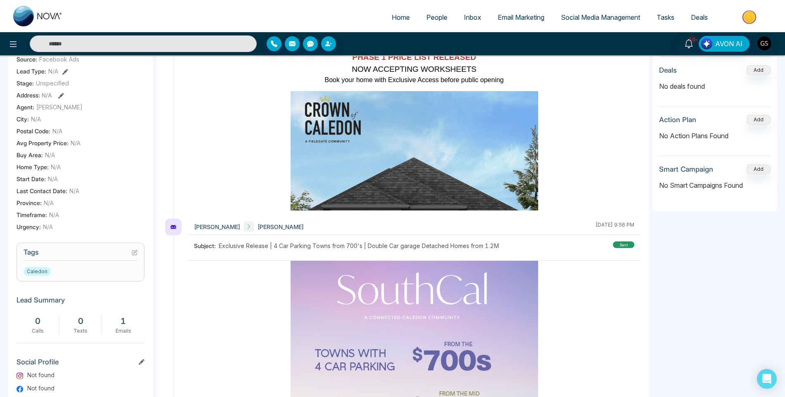
scroll to position [165, 0]
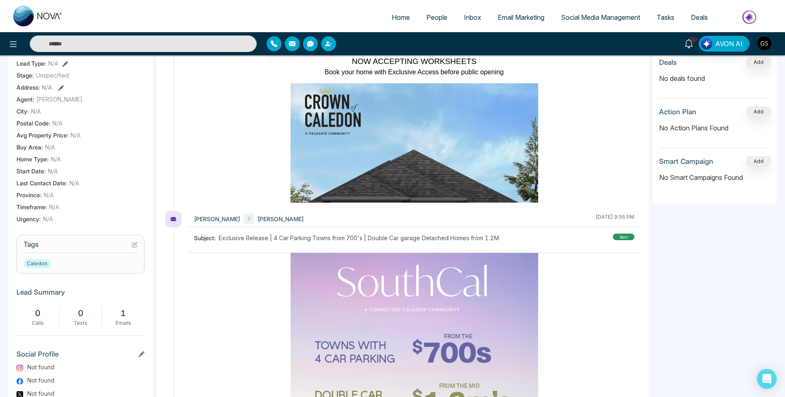
click at [134, 248] on icon at bounding box center [135, 245] width 6 height 6
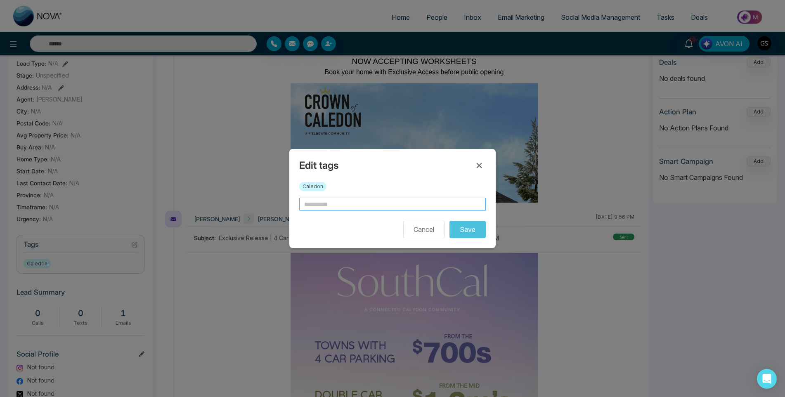
click at [337, 202] on input "text" at bounding box center [392, 204] width 187 height 13
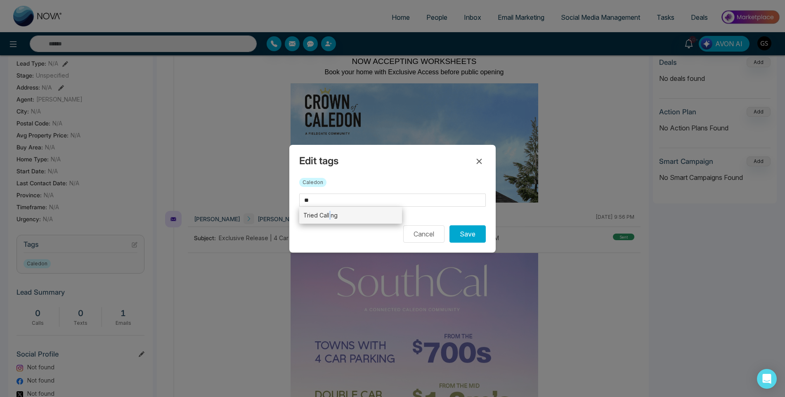
click at [330, 220] on li "Tried Calling" at bounding box center [350, 215] width 103 height 17
type input "**********"
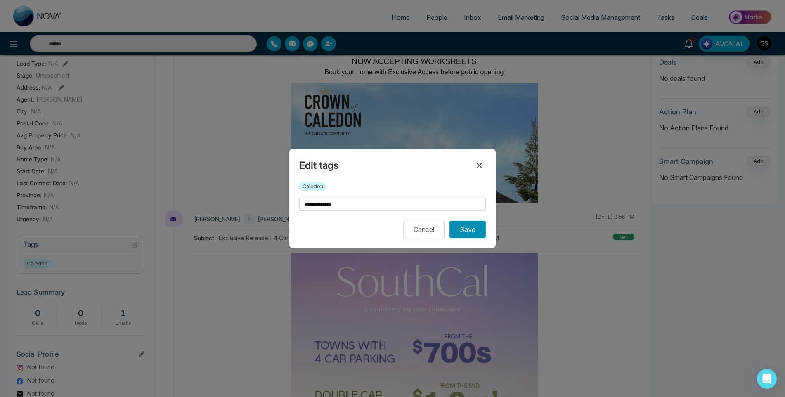
click at [477, 234] on button "Save" at bounding box center [468, 229] width 36 height 17
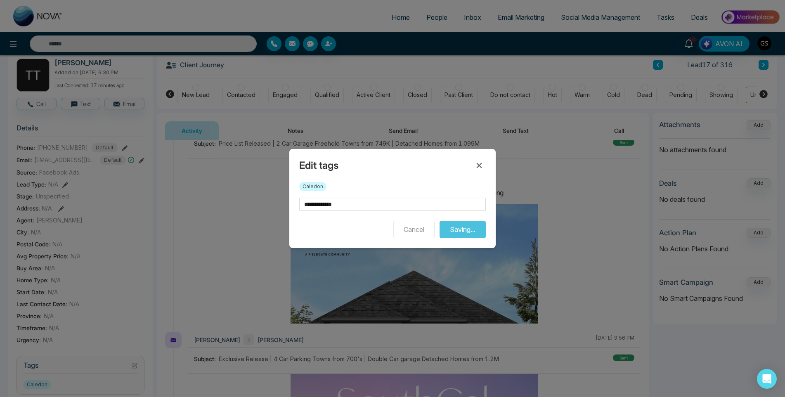
scroll to position [0, 0]
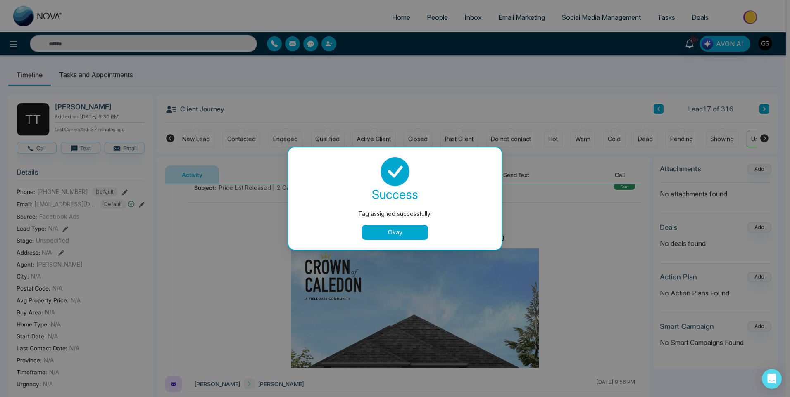
click at [761, 107] on div "Tag assigned successfully. success Tag assigned successfully. Okay" at bounding box center [395, 198] width 790 height 397
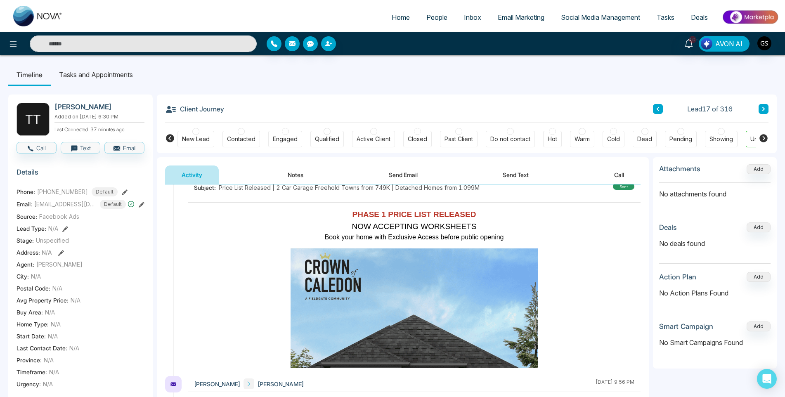
click at [761, 107] on button at bounding box center [764, 109] width 10 height 10
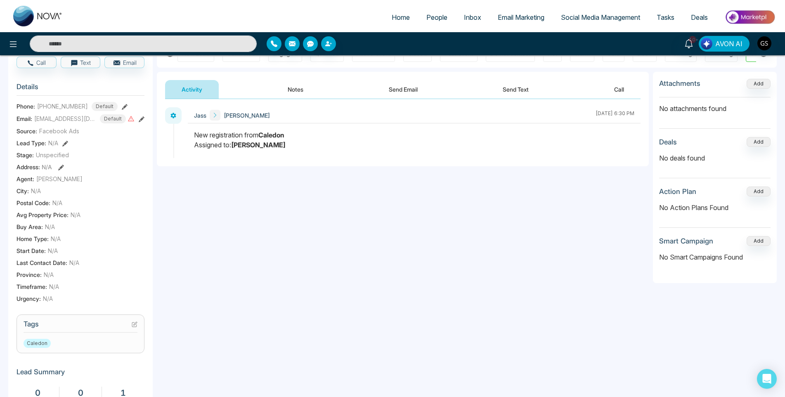
scroll to position [206, 0]
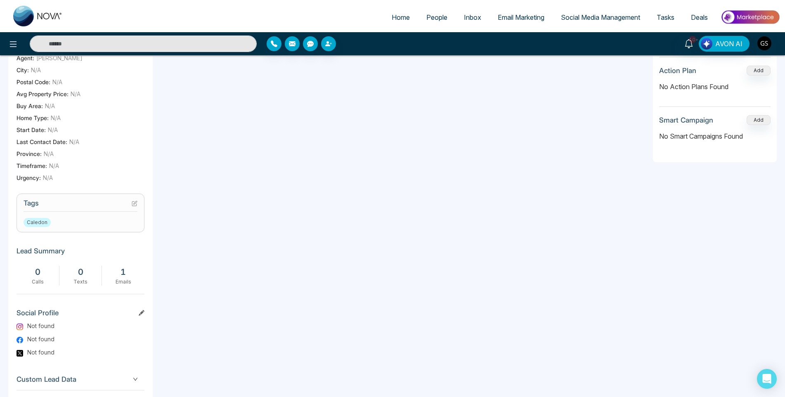
click at [136, 206] on icon at bounding box center [135, 204] width 6 height 6
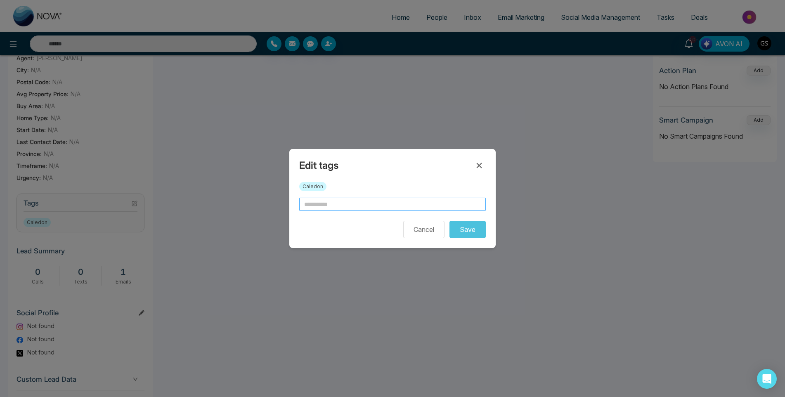
click at [306, 206] on input "text" at bounding box center [392, 204] width 187 height 13
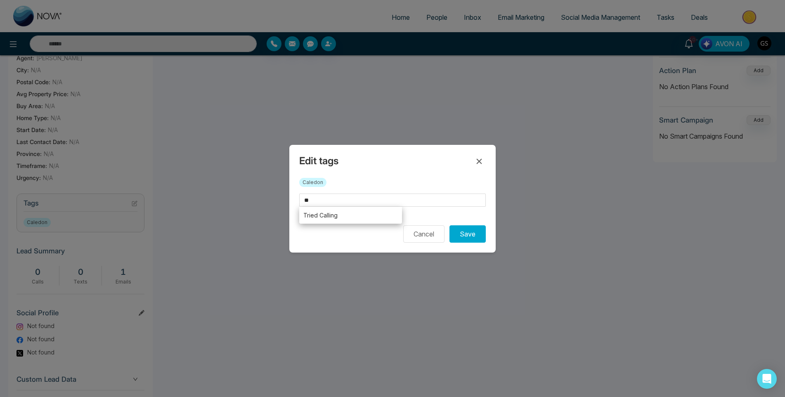
click at [352, 215] on li "Tried Calling" at bounding box center [350, 215] width 103 height 17
type input "**********"
click at [470, 237] on button "Save" at bounding box center [468, 233] width 36 height 17
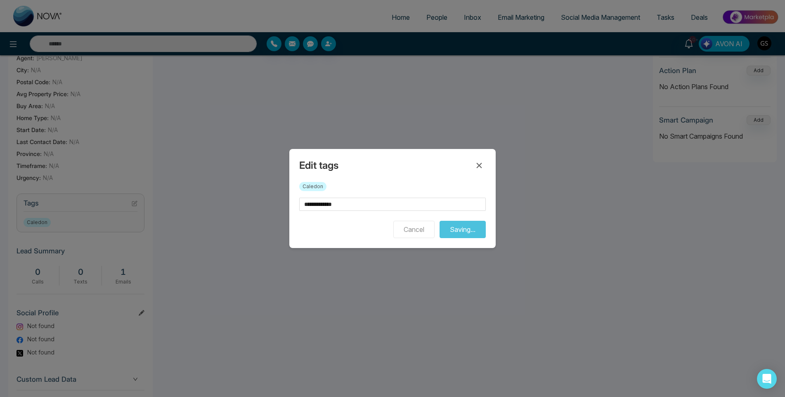
scroll to position [0, 0]
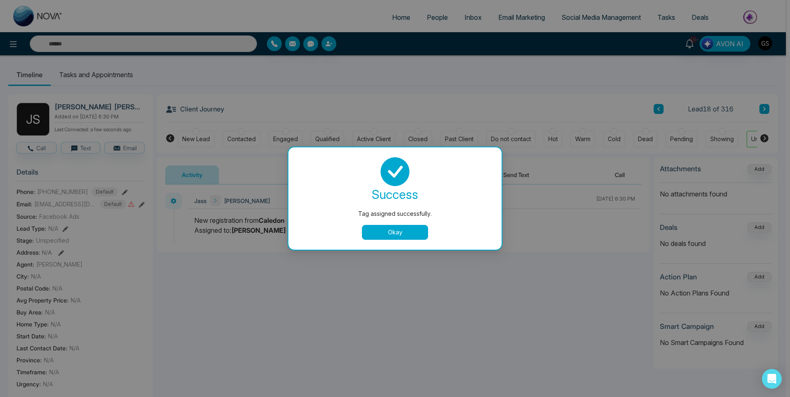
click at [768, 111] on div "Tag assigned successfully. success Tag assigned successfully. Okay" at bounding box center [395, 198] width 790 height 397
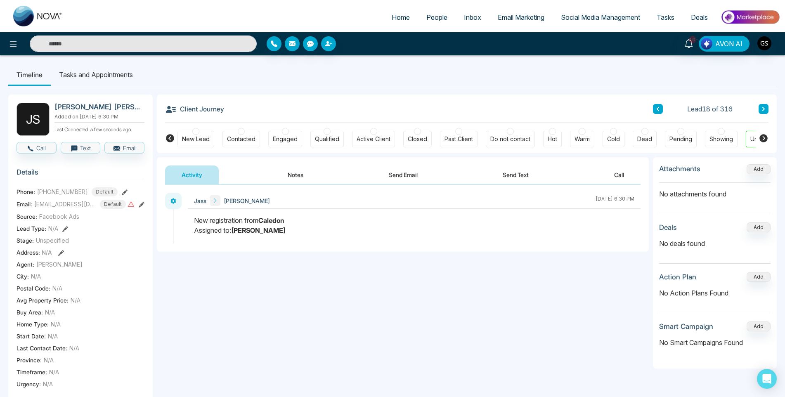
click at [768, 111] on button at bounding box center [764, 109] width 10 height 10
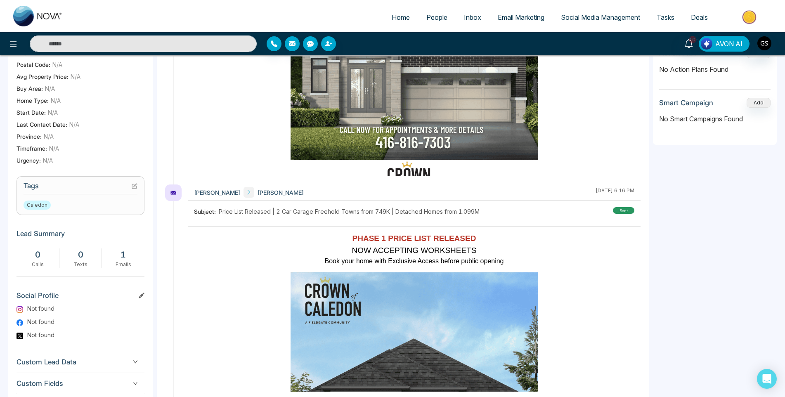
scroll to position [248, 0]
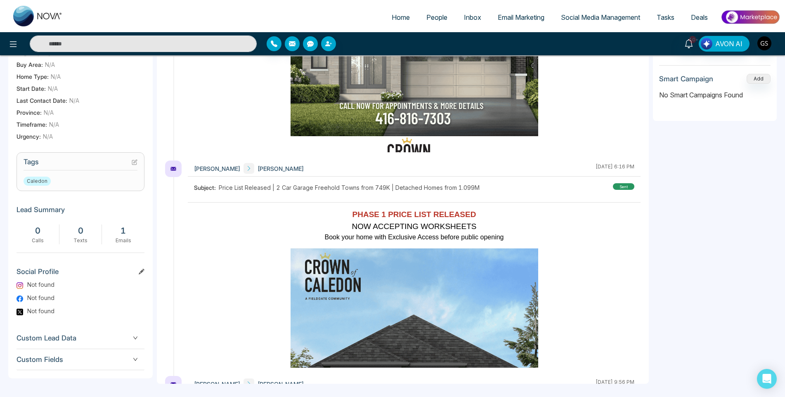
click at [136, 165] on icon at bounding box center [135, 162] width 6 height 6
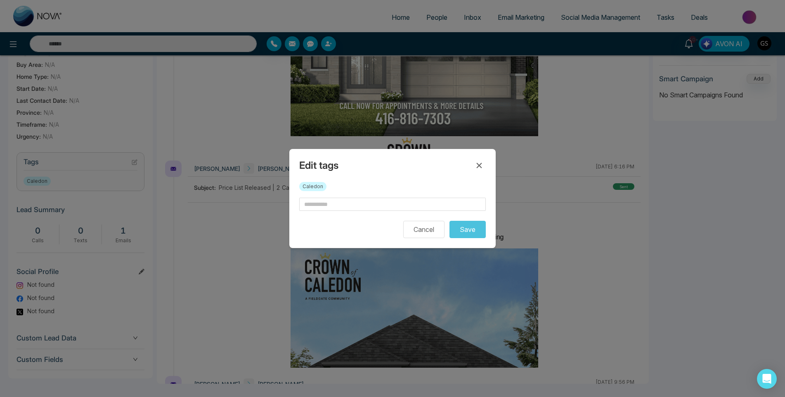
click at [341, 193] on div "Caledon" at bounding box center [392, 190] width 187 height 16
click at [340, 209] on input "text" at bounding box center [392, 204] width 187 height 13
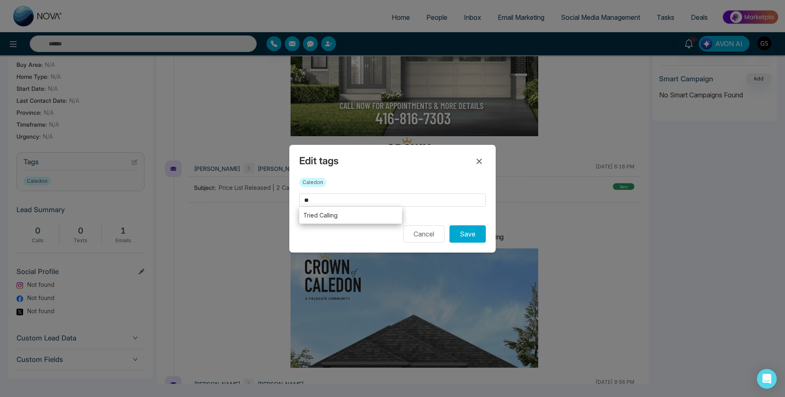
click at [340, 216] on li "Tried Calling" at bounding box center [350, 215] width 103 height 17
type input "**********"
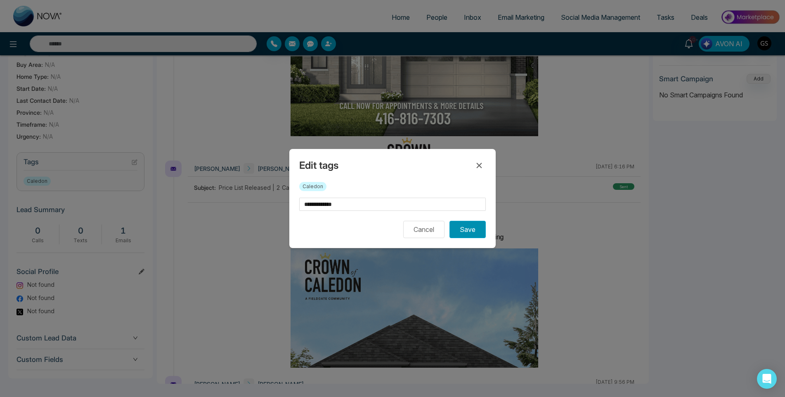
click at [466, 230] on button "Save" at bounding box center [468, 229] width 36 height 17
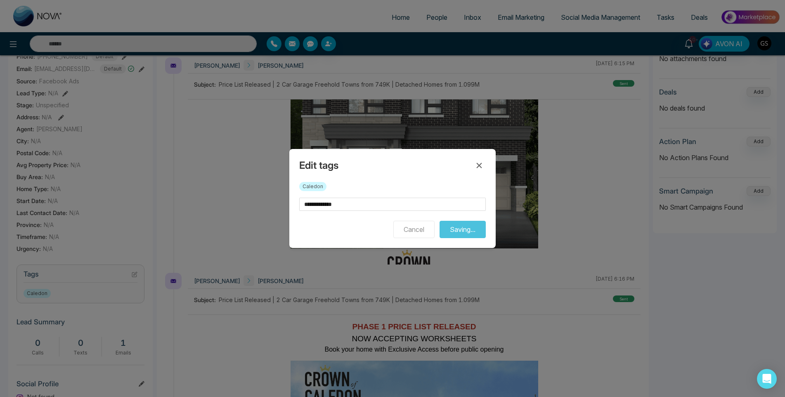
scroll to position [124, 0]
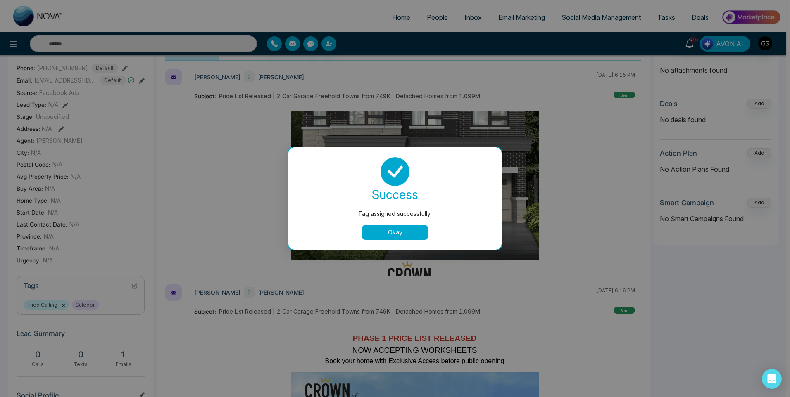
click at [752, 60] on div "Tag assigned successfully. success Tag assigned successfully. Okay" at bounding box center [395, 198] width 790 height 397
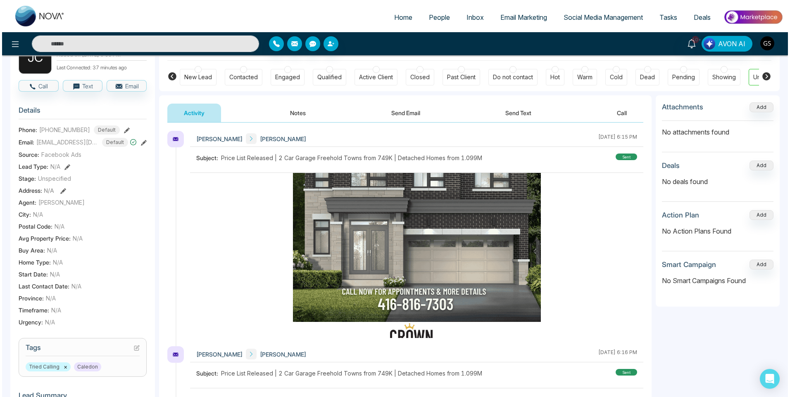
scroll to position [0, 0]
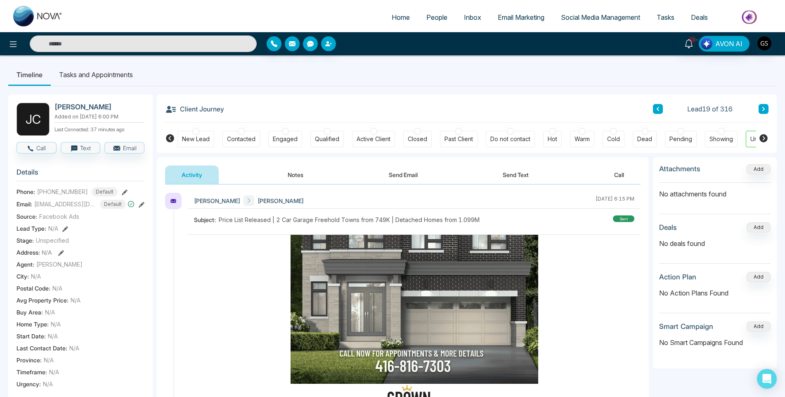
click at [763, 104] on button at bounding box center [764, 109] width 10 height 10
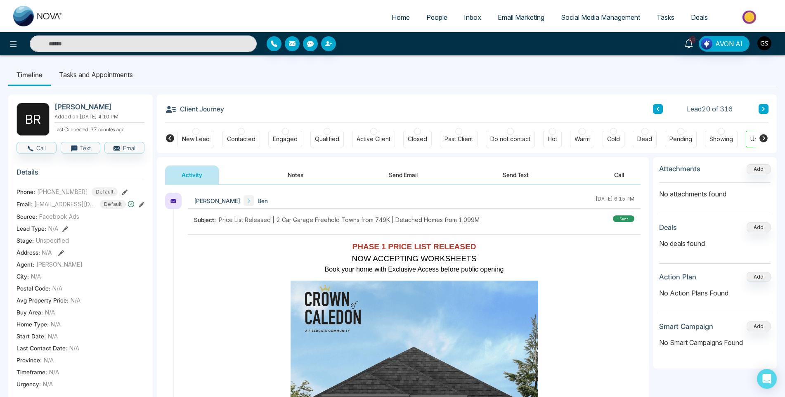
click at [436, 12] on link "People" at bounding box center [437, 17] width 38 height 16
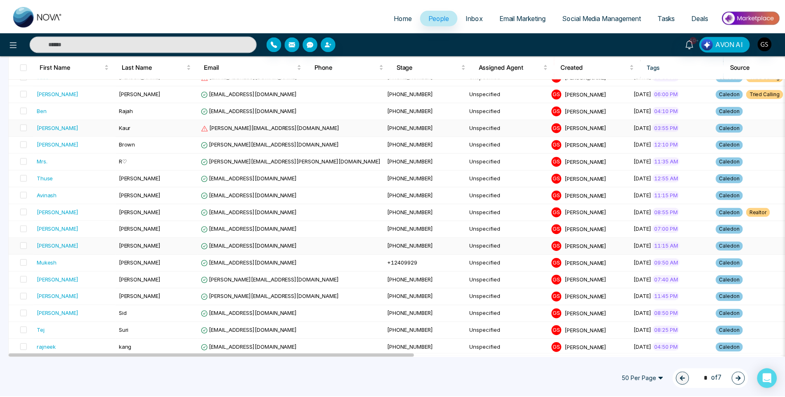
scroll to position [371, 0]
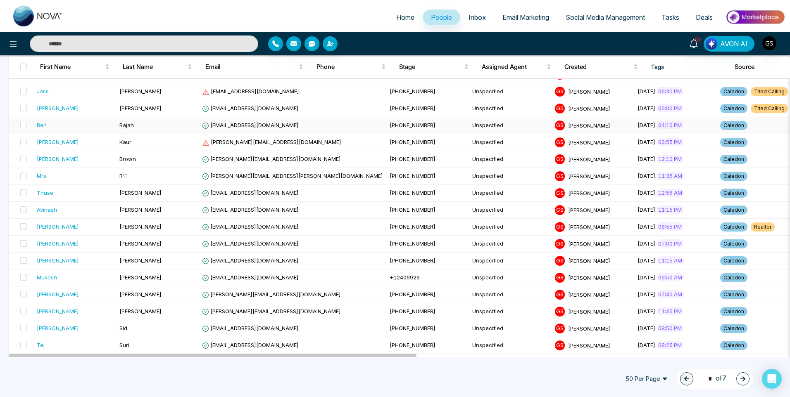
click at [155, 128] on td "Rajah" at bounding box center [157, 125] width 83 height 17
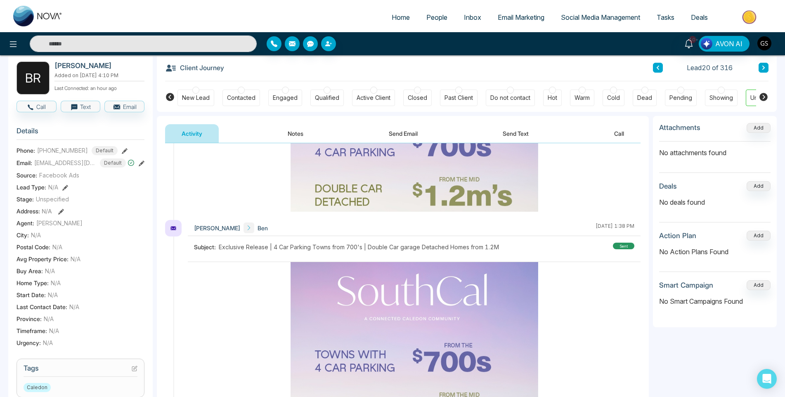
scroll to position [709, 0]
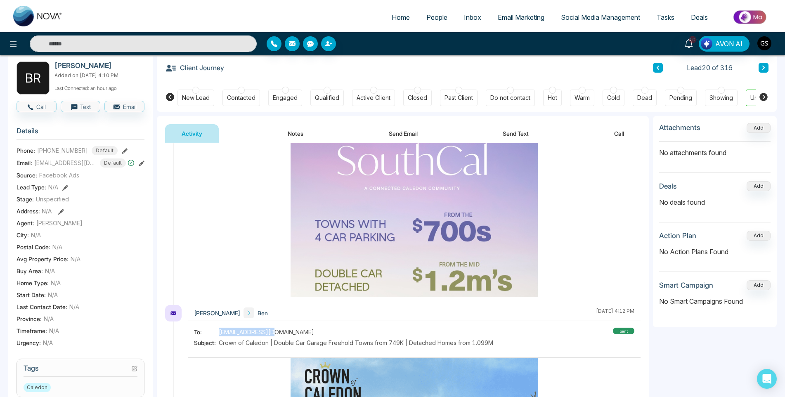
drag, startPoint x: 272, startPoint y: 331, endPoint x: 216, endPoint y: 333, distance: 56.2
click at [216, 333] on div "To: [EMAIL_ADDRESS][DOMAIN_NAME]" at bounding box center [343, 332] width 299 height 9
copy div "[EMAIL_ADDRESS][DOMAIN_NAME]"
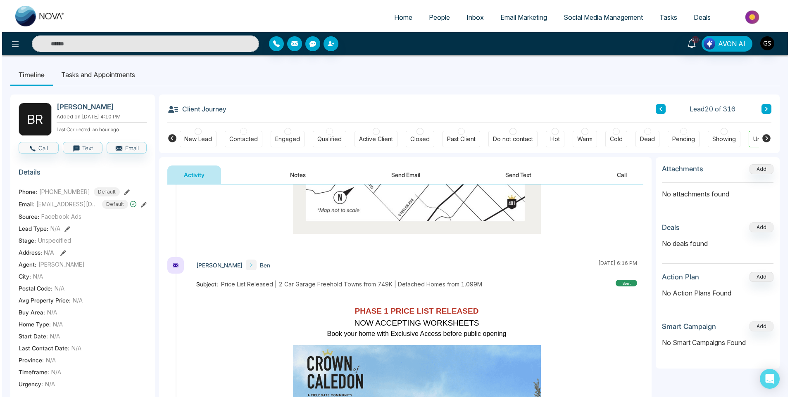
scroll to position [165, 0]
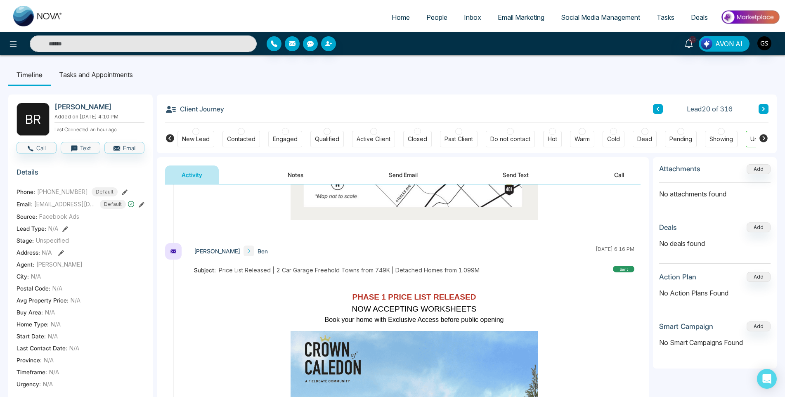
click at [556, 142] on div "Hot" at bounding box center [552, 139] width 9 height 8
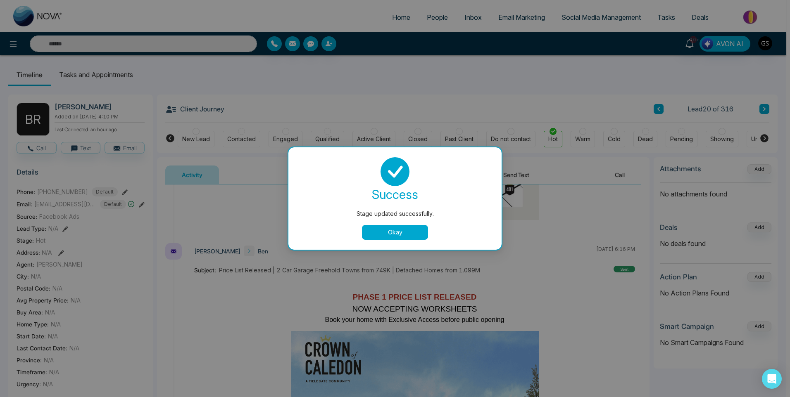
click at [439, 18] on div "Stage updated successfully. success Stage updated successfully. Okay" at bounding box center [395, 198] width 790 height 397
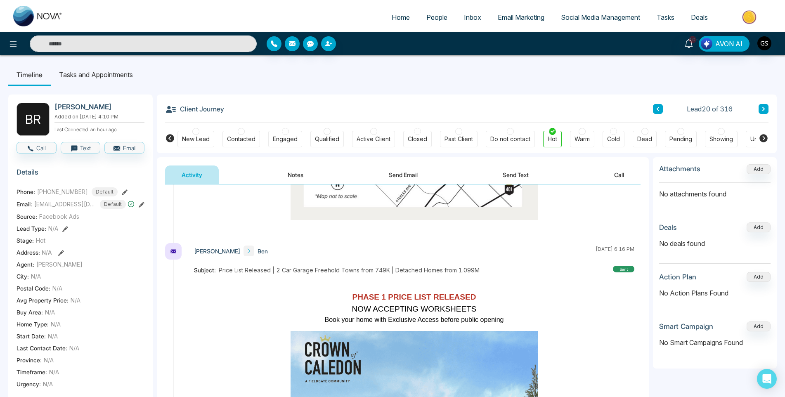
click at [441, 24] on link "People" at bounding box center [437, 17] width 38 height 16
